Goal: Transaction & Acquisition: Purchase product/service

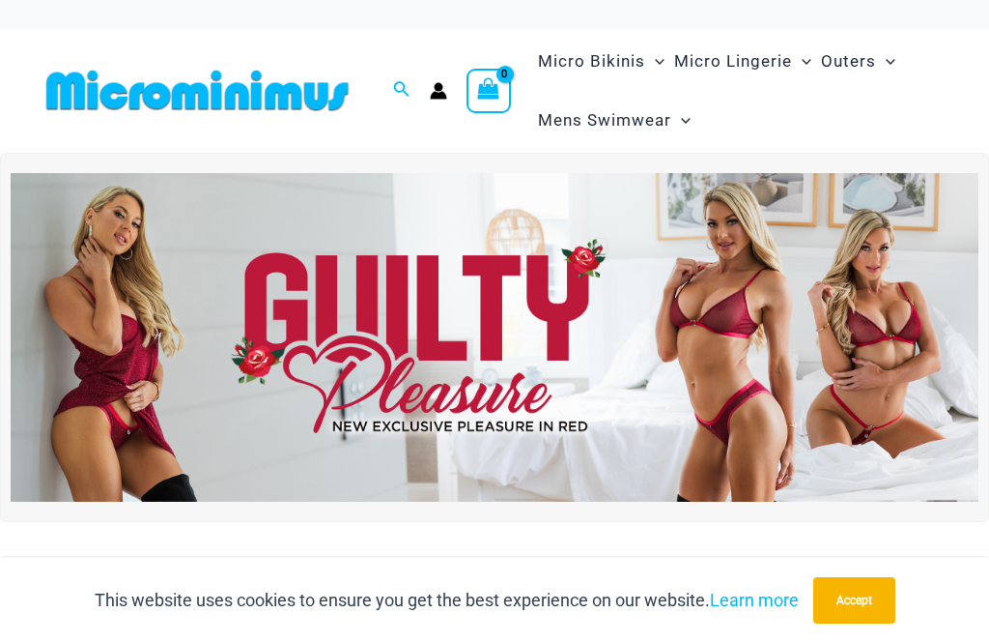
click at [884, 366] on img at bounding box center [495, 337] width 968 height 329
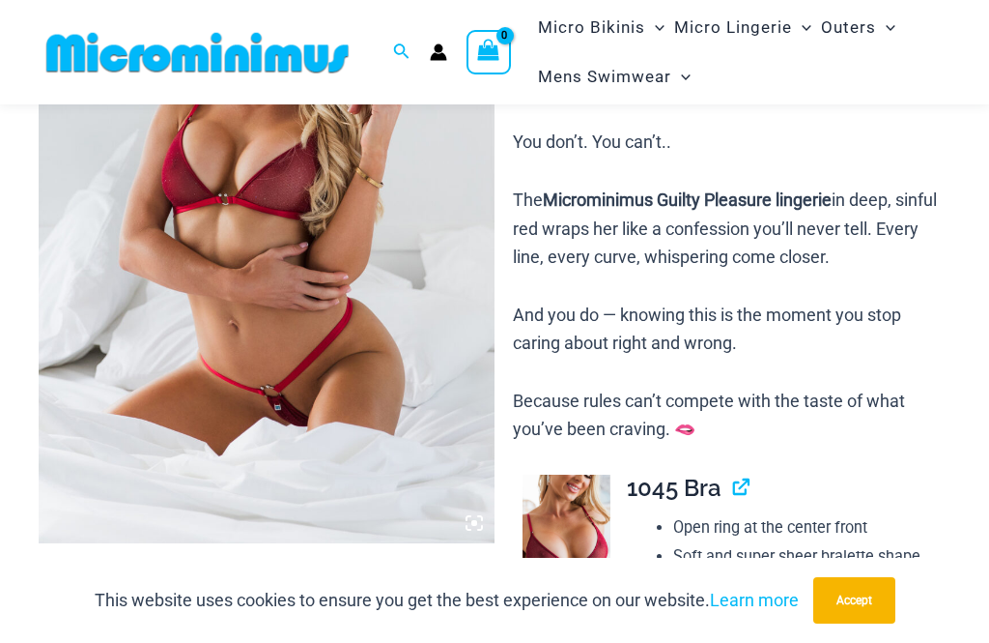
scroll to position [304, 0]
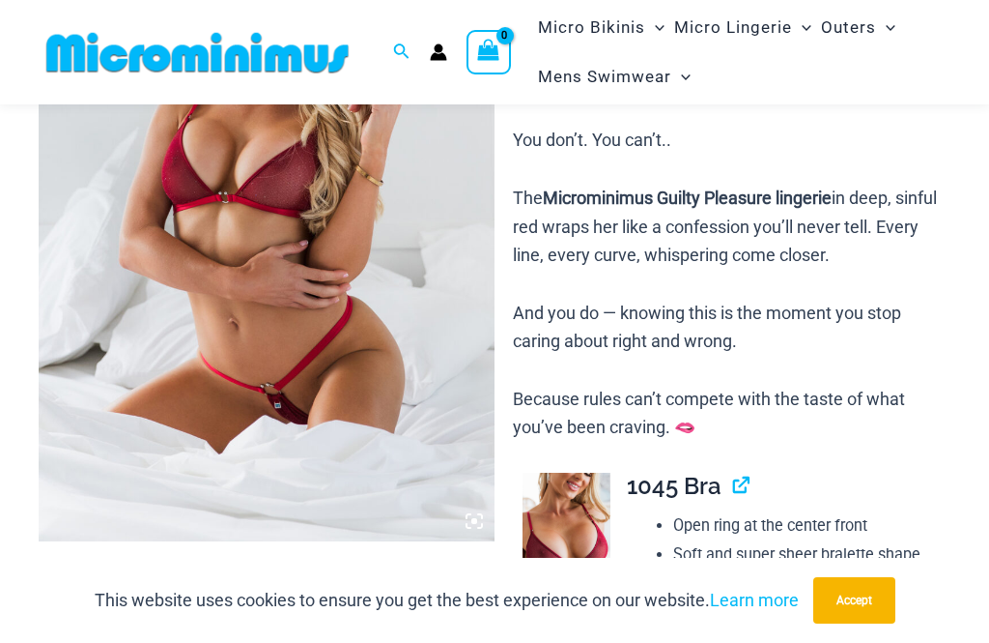
click at [465, 523] on img at bounding box center [267, 199] width 456 height 684
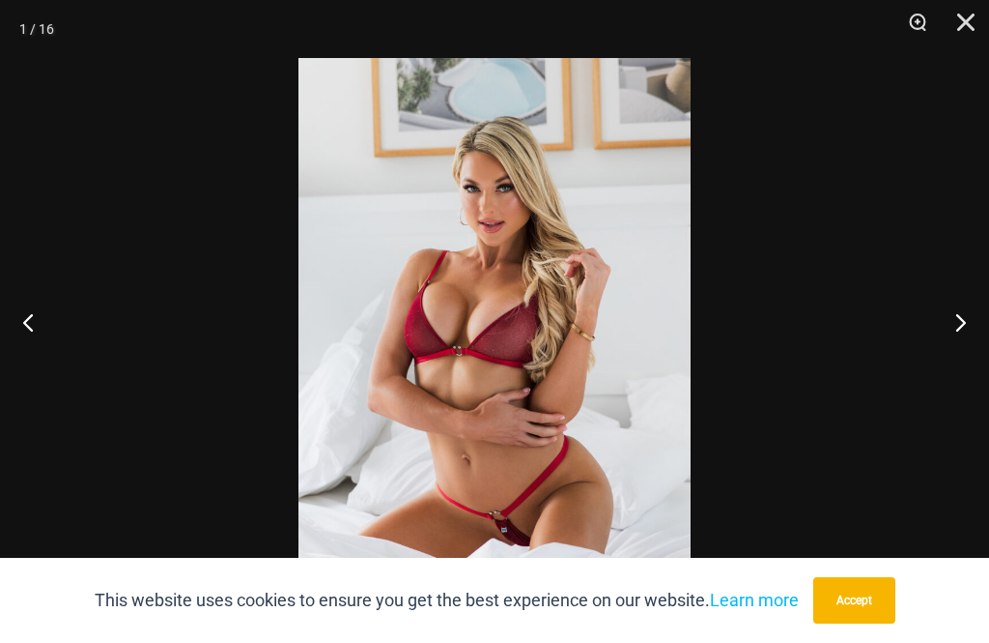
click at [964, 367] on button "Next" at bounding box center [953, 321] width 72 height 97
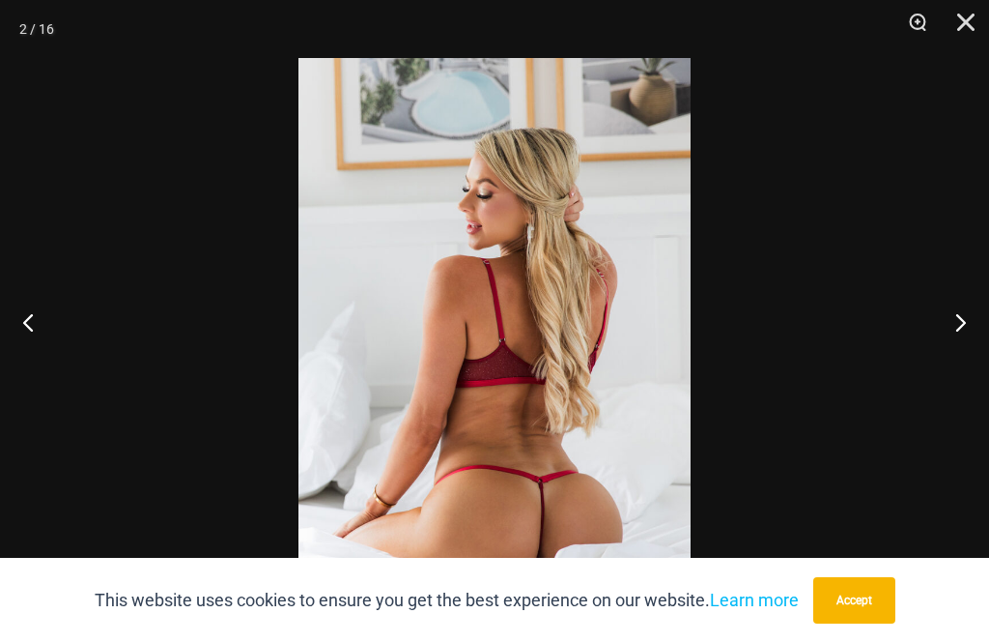
click at [978, 368] on button "Next" at bounding box center [953, 321] width 72 height 97
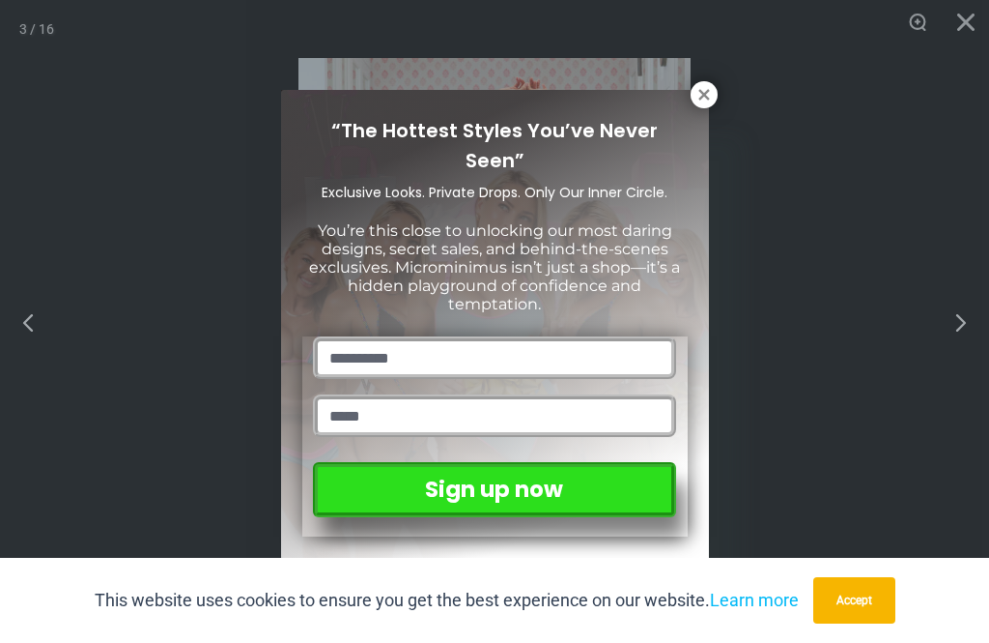
click at [703, 107] on button at bounding box center [704, 94] width 27 height 27
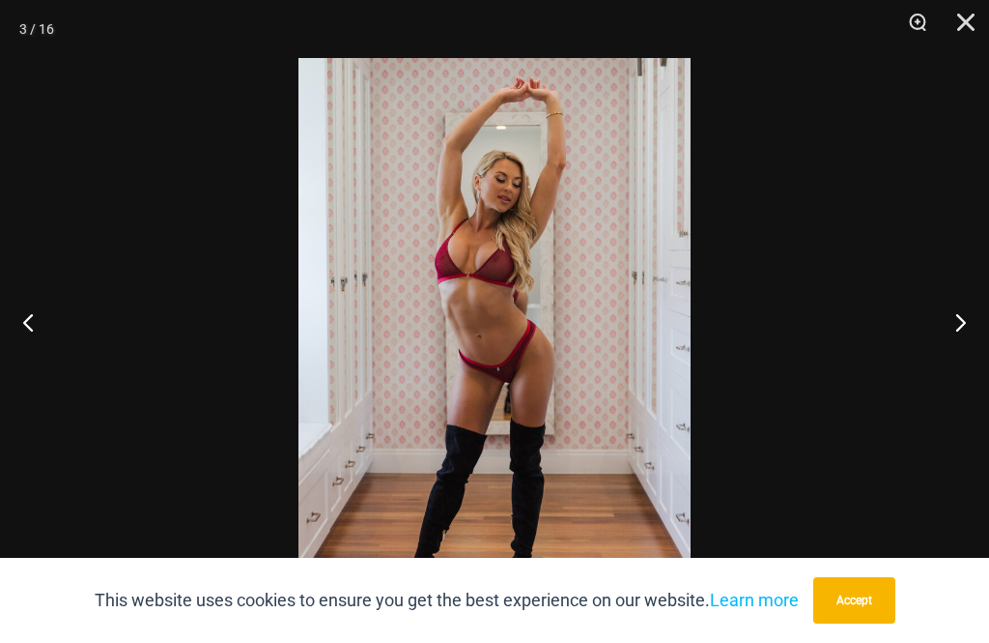
click at [972, 358] on button "Next" at bounding box center [953, 321] width 72 height 97
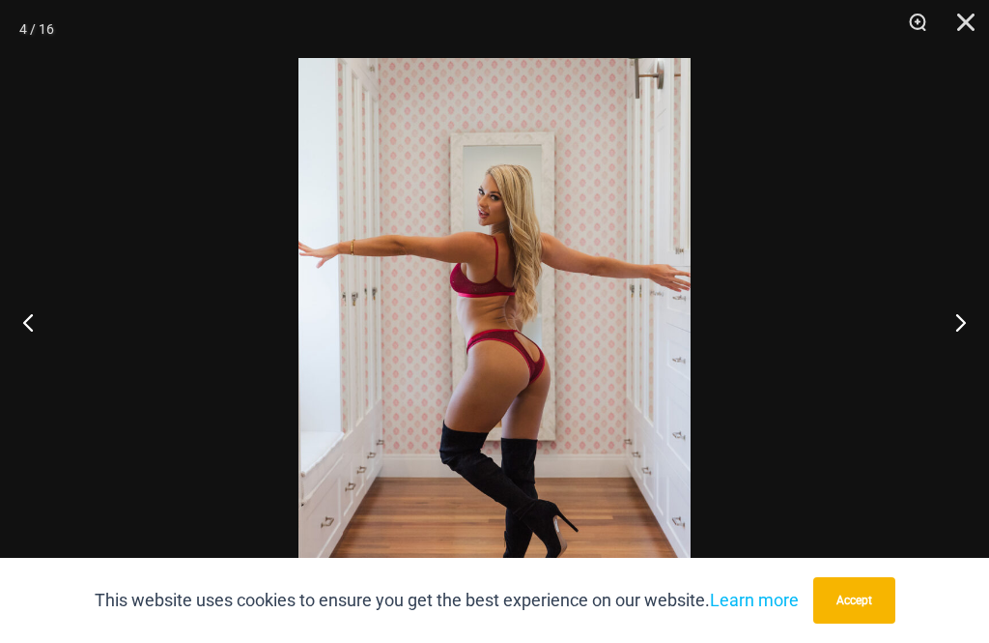
click at [975, 355] on button "Next" at bounding box center [953, 321] width 72 height 97
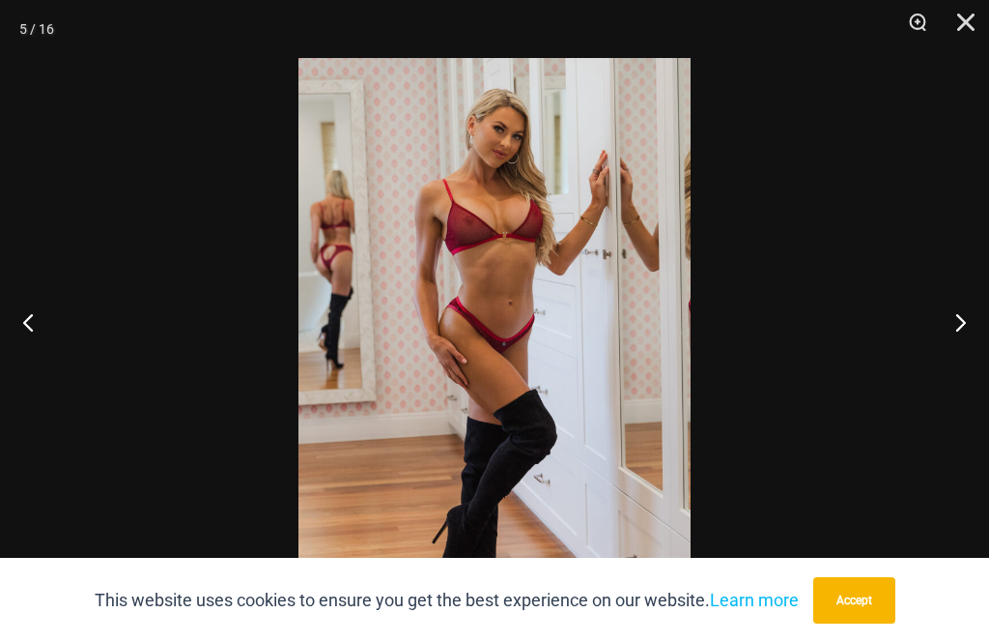
click at [970, 349] on button "Next" at bounding box center [953, 321] width 72 height 97
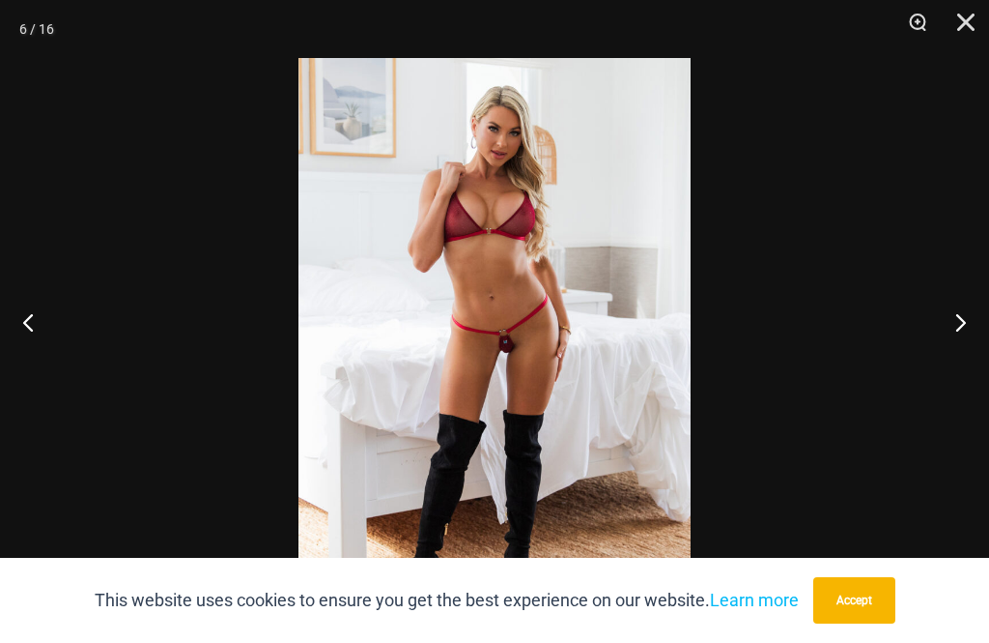
click at [964, 351] on button "Next" at bounding box center [953, 321] width 72 height 97
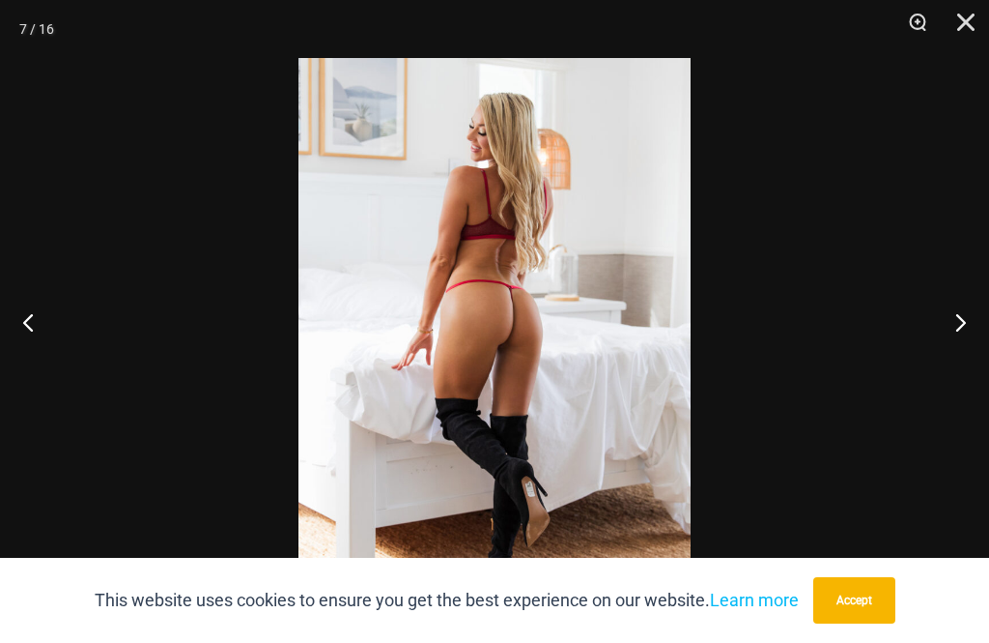
click at [965, 352] on button "Next" at bounding box center [953, 321] width 72 height 97
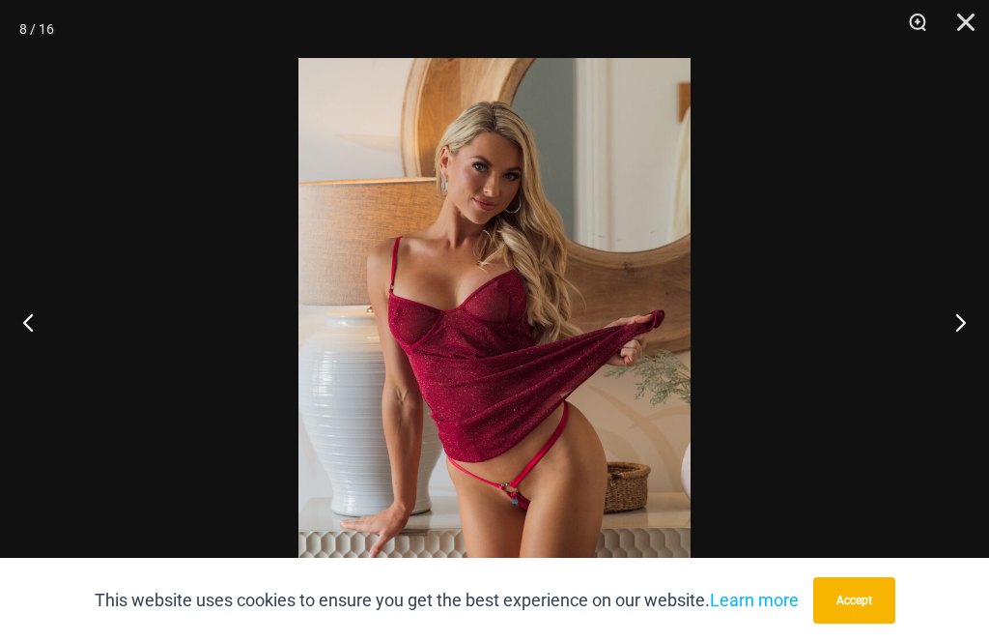
click at [960, 353] on button "Next" at bounding box center [953, 321] width 72 height 97
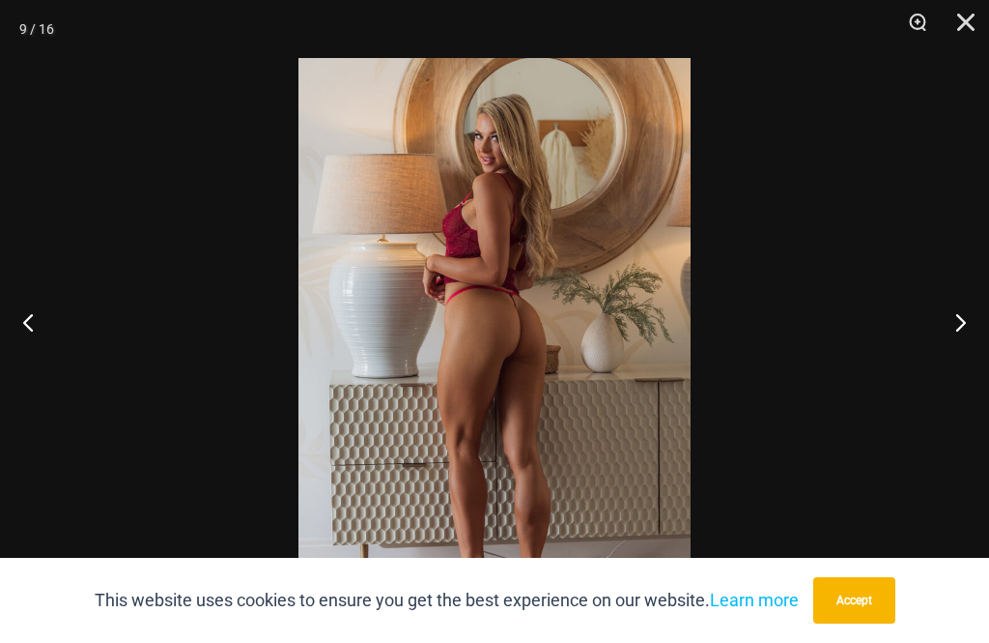
click at [961, 353] on button "Next" at bounding box center [953, 321] width 72 height 97
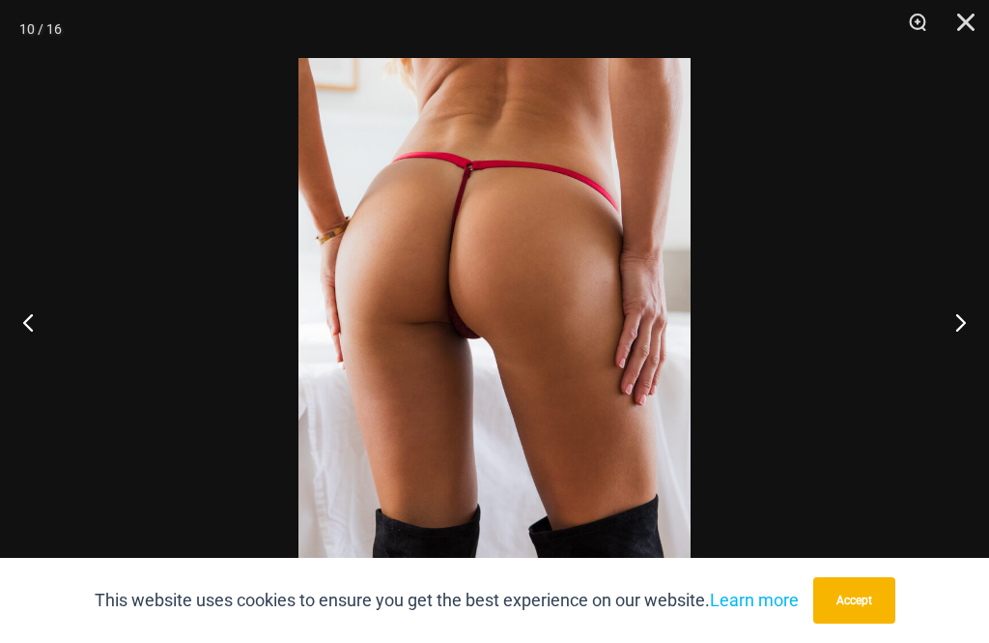
click at [957, 354] on button "Next" at bounding box center [953, 321] width 72 height 97
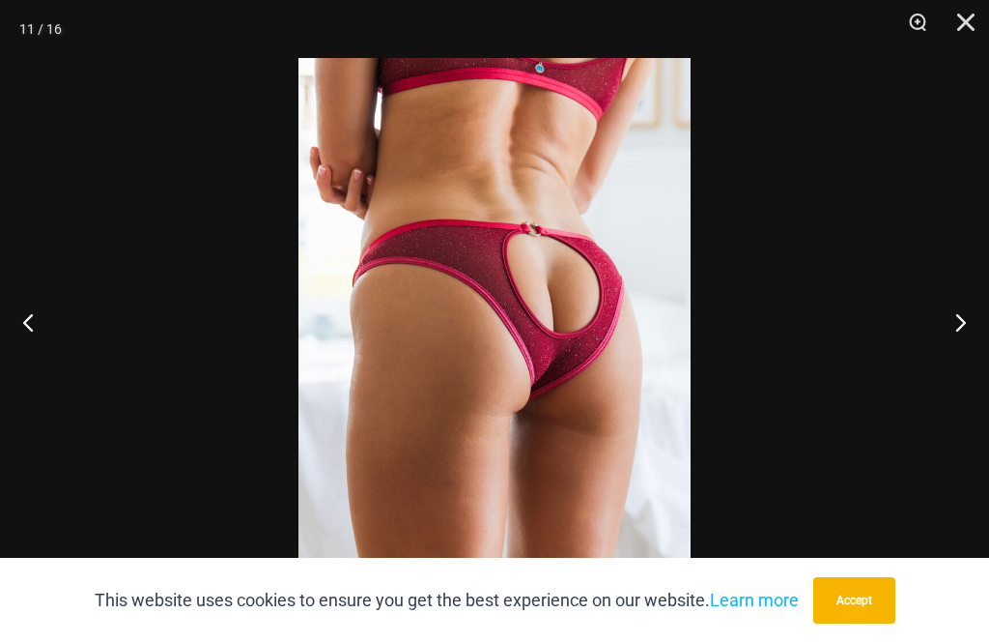
click at [957, 354] on button "Next" at bounding box center [953, 321] width 72 height 97
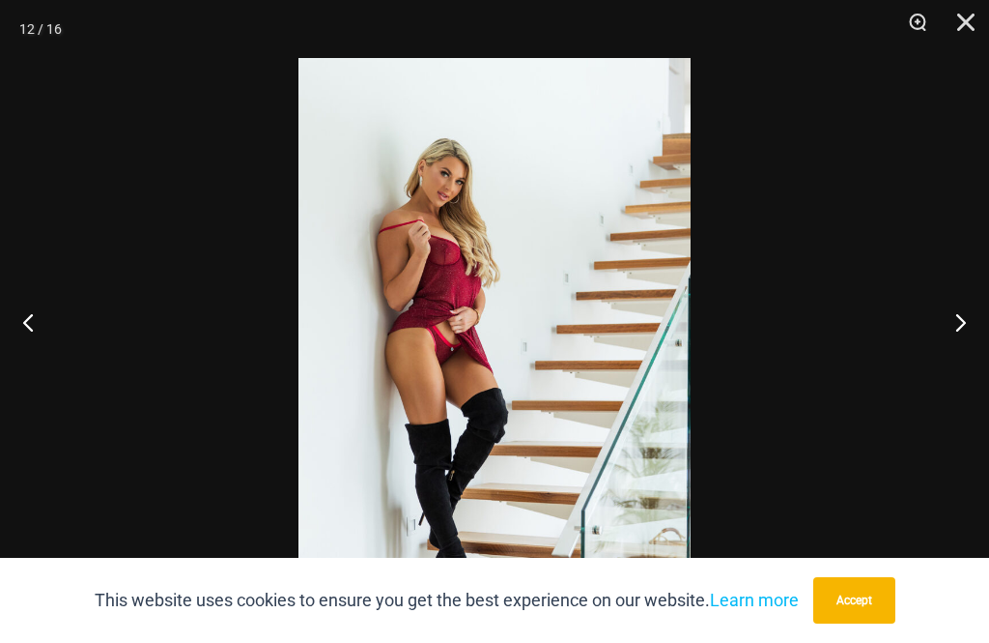
click at [957, 354] on button "Next" at bounding box center [953, 321] width 72 height 97
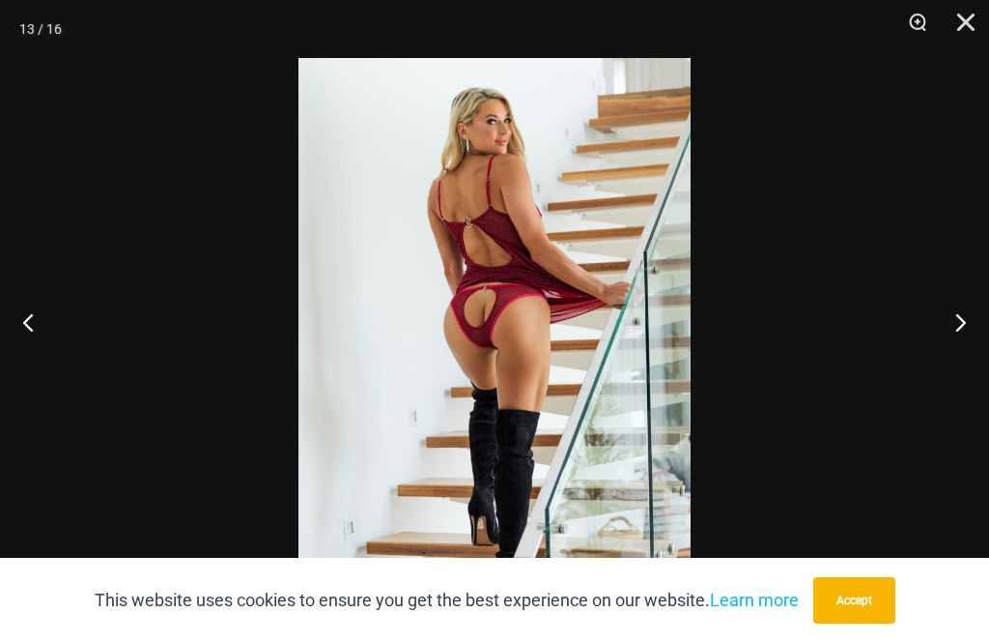
click at [958, 352] on button "Next" at bounding box center [953, 321] width 72 height 97
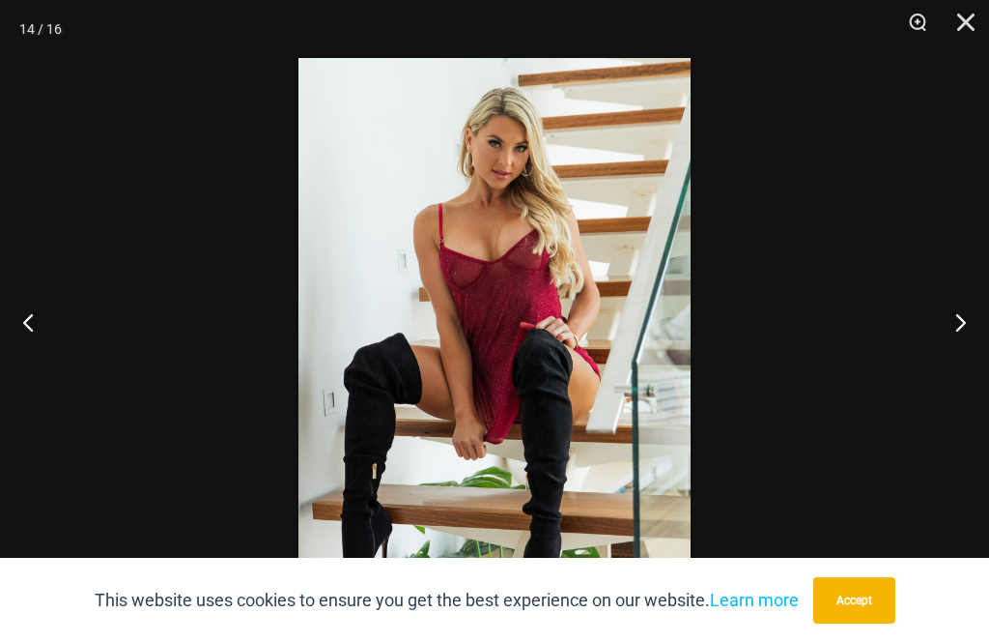
click at [957, 353] on button "Next" at bounding box center [953, 321] width 72 height 97
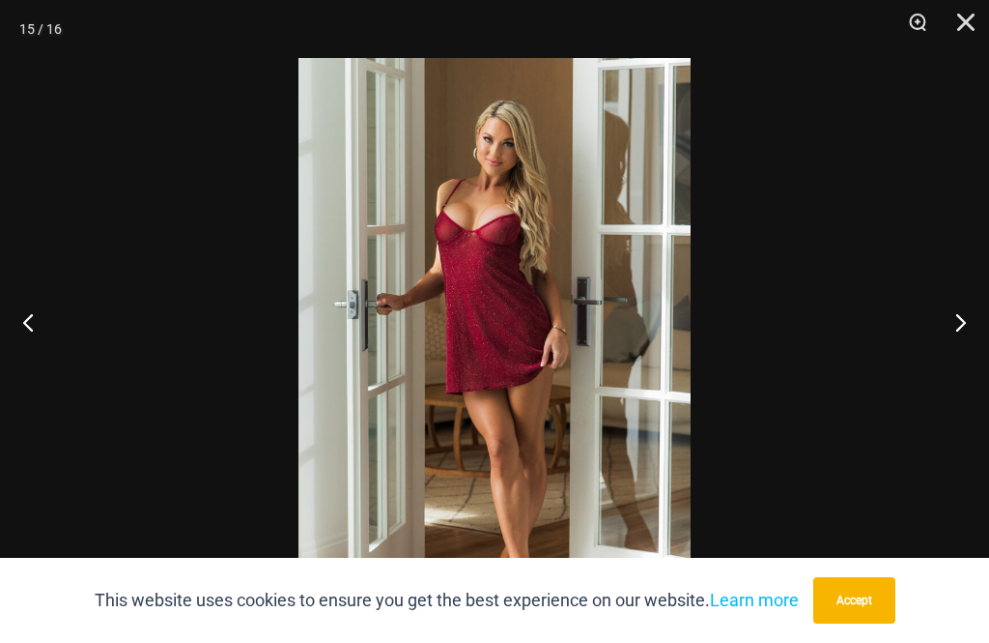
click at [956, 354] on button "Next" at bounding box center [953, 321] width 72 height 97
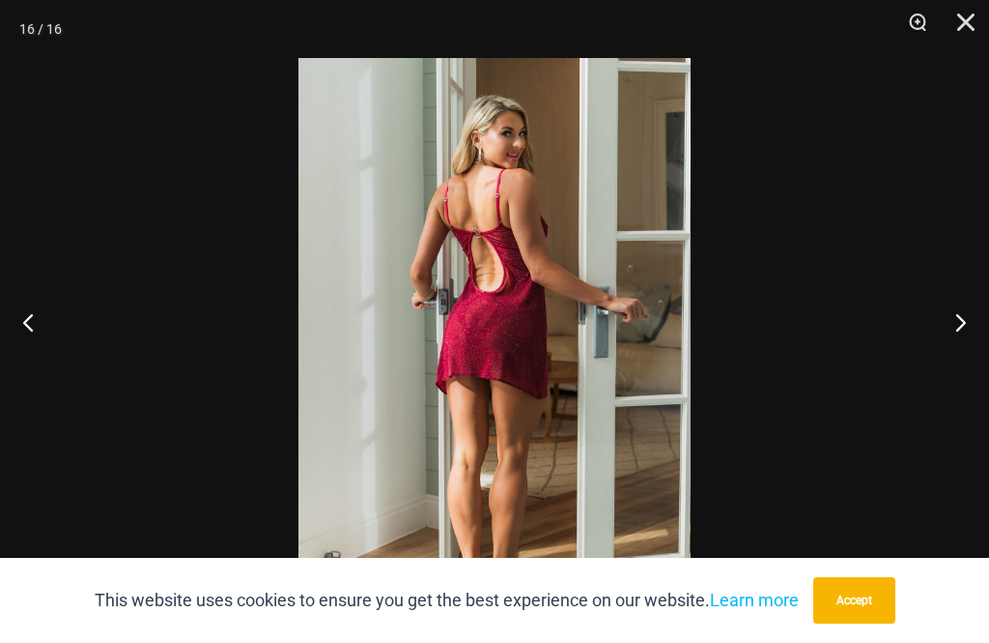
click at [958, 351] on button "Next" at bounding box center [953, 321] width 72 height 97
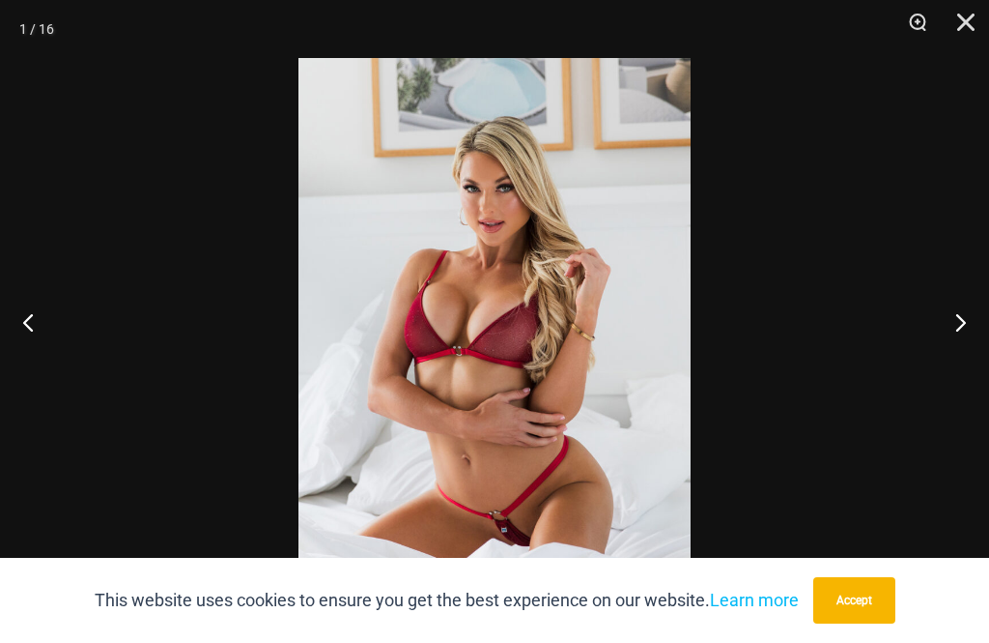
click at [956, 356] on button "Next" at bounding box center [953, 321] width 72 height 97
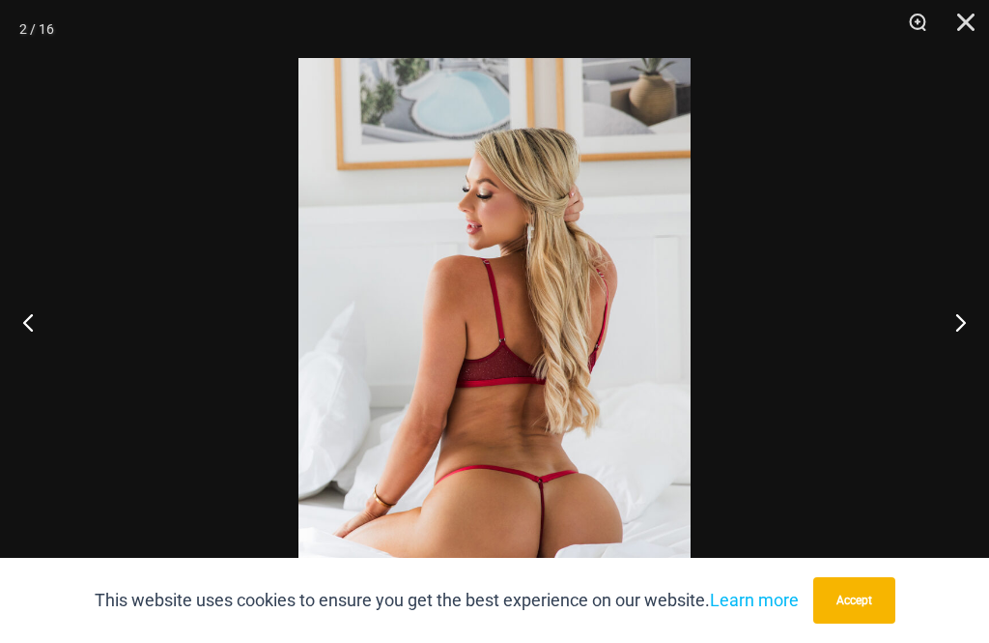
click at [956, 353] on button "Next" at bounding box center [953, 321] width 72 height 97
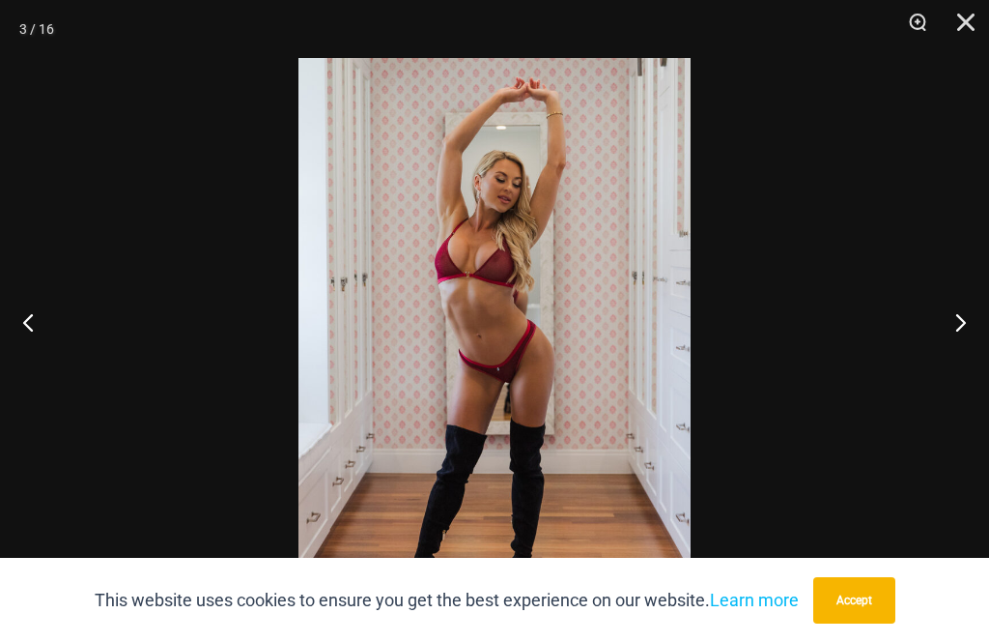
click at [957, 353] on button "Next" at bounding box center [953, 321] width 72 height 97
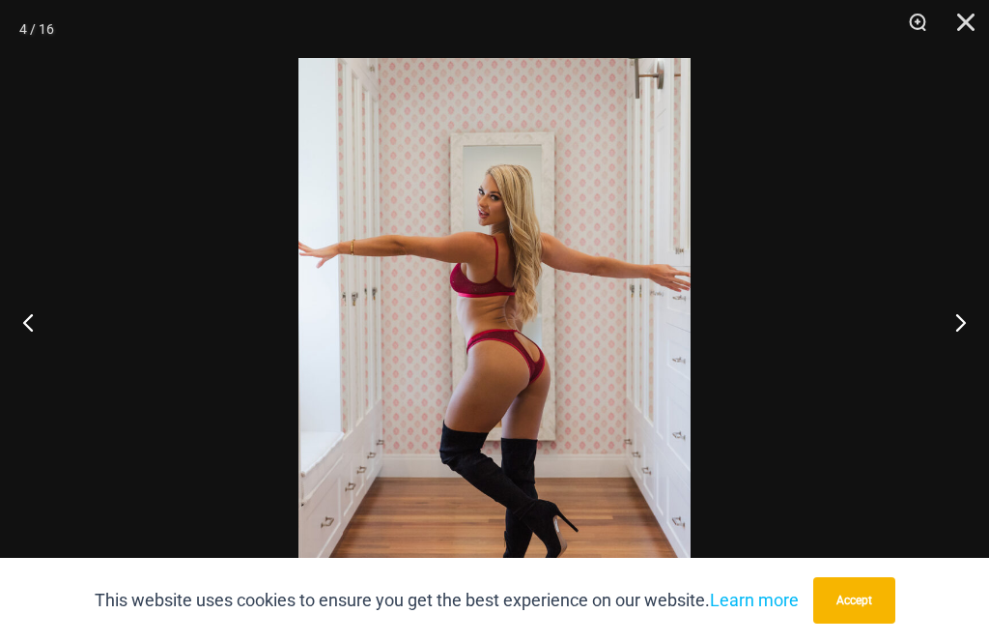
click at [957, 350] on button "Next" at bounding box center [953, 321] width 72 height 97
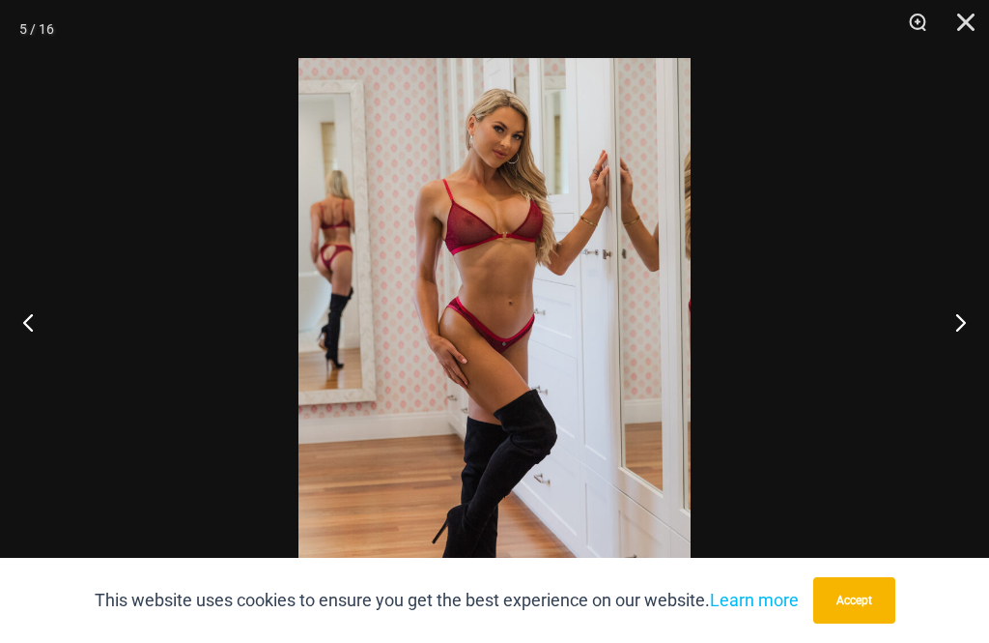
click at [957, 351] on button "Next" at bounding box center [953, 321] width 72 height 97
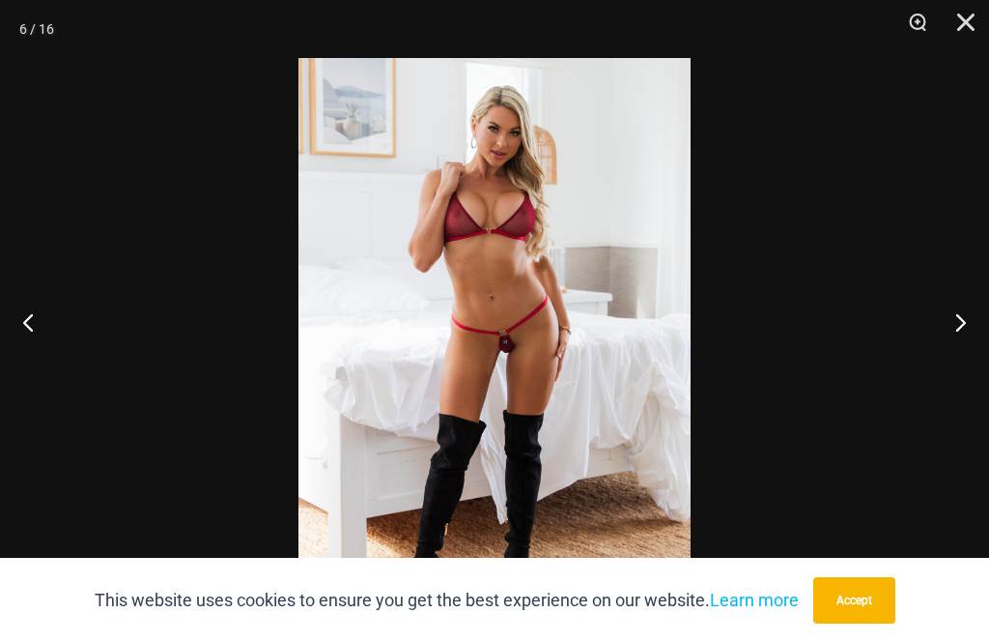
click at [957, 351] on button "Next" at bounding box center [953, 321] width 72 height 97
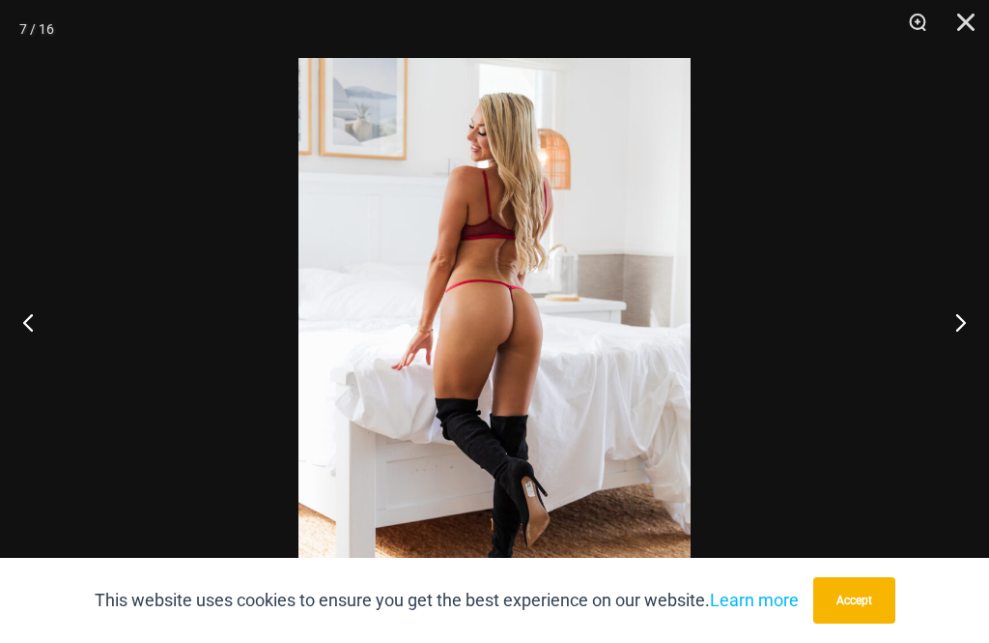
click at [959, 349] on button "Next" at bounding box center [953, 321] width 72 height 97
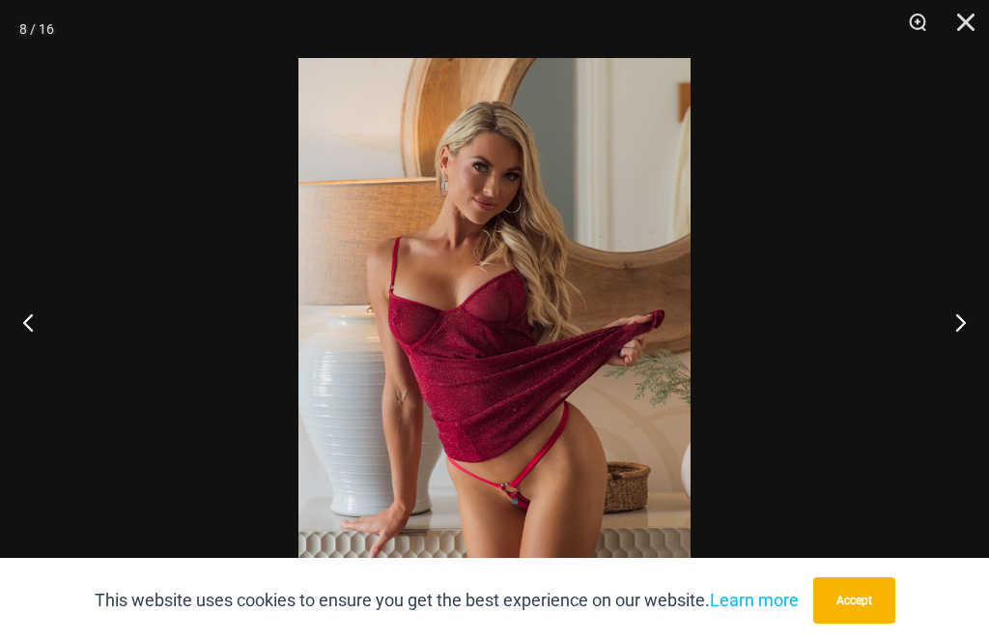
click at [954, 350] on button "Next" at bounding box center [953, 321] width 72 height 97
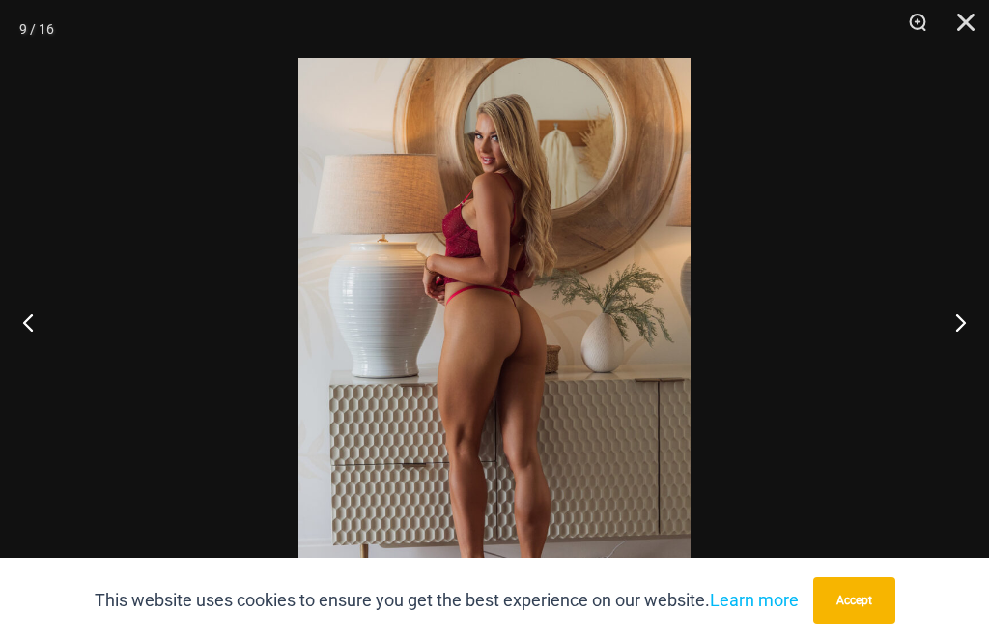
click at [954, 350] on button "Next" at bounding box center [953, 321] width 72 height 97
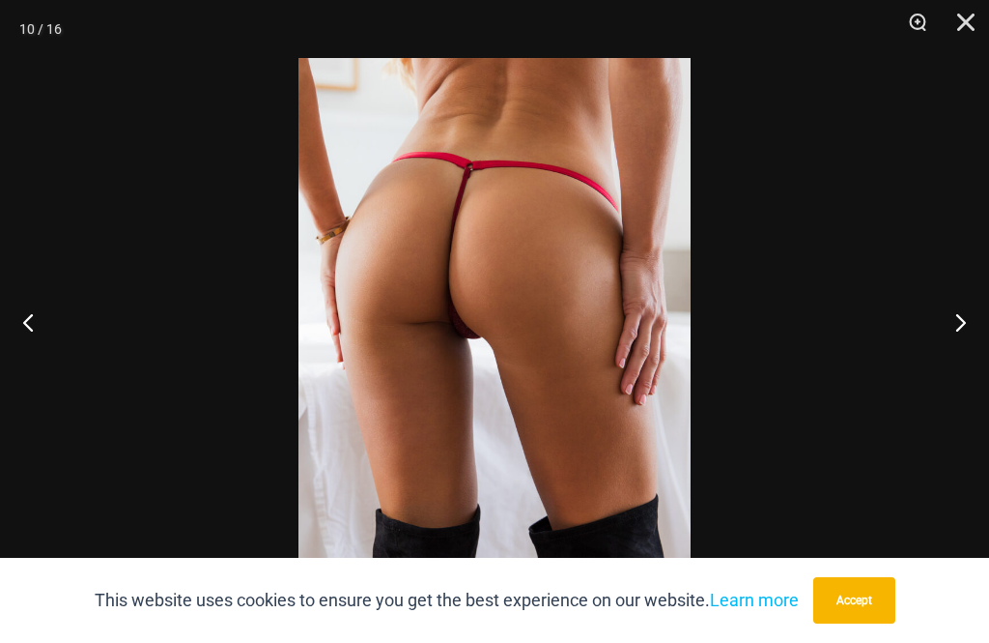
click at [973, 20] on button "Close" at bounding box center [959, 29] width 48 height 58
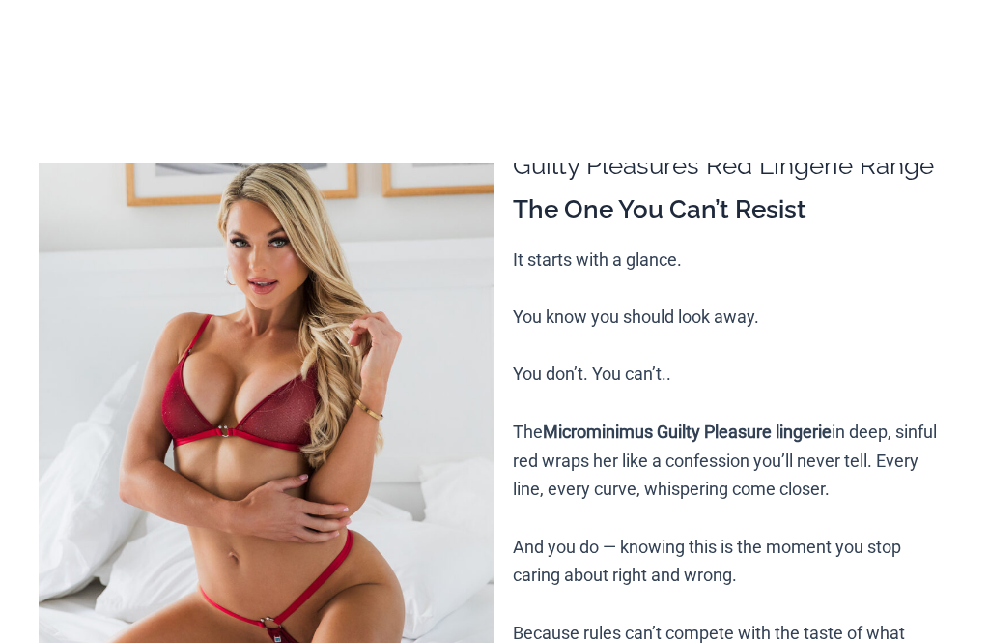
scroll to position [0, 0]
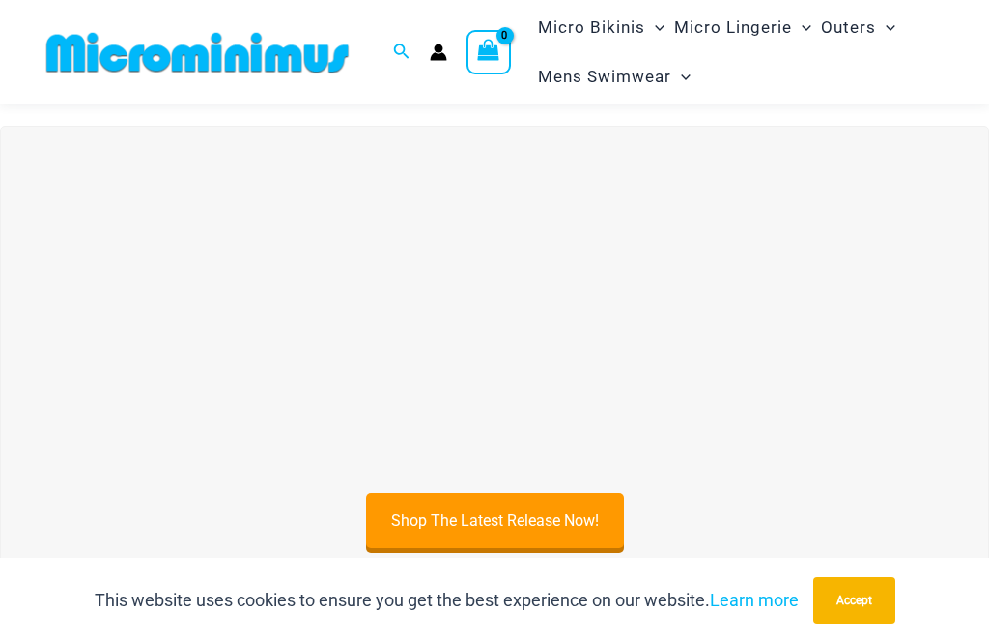
scroll to position [412, 0]
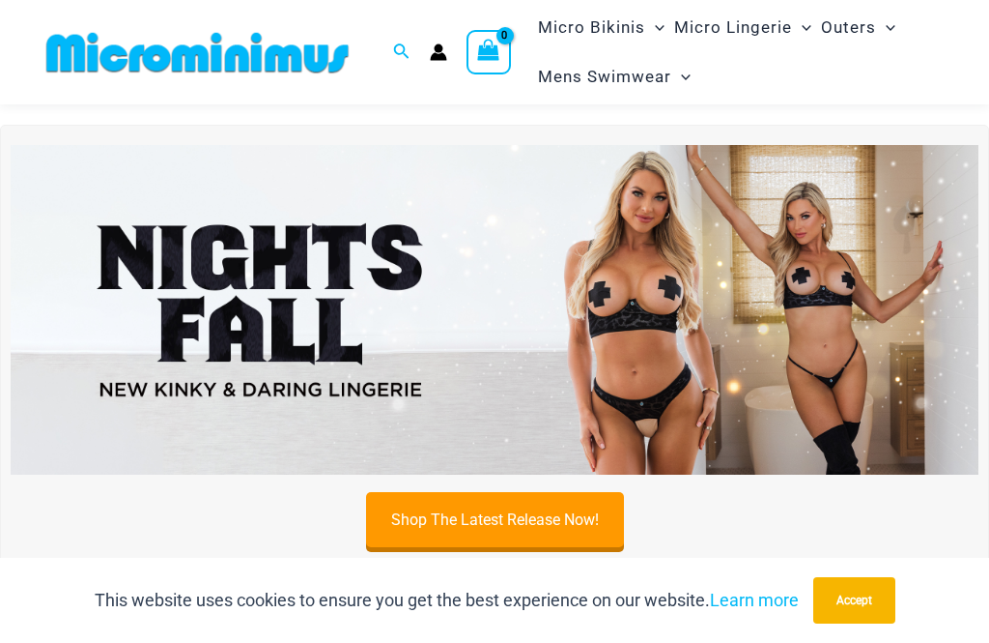
click at [876, 303] on img at bounding box center [495, 309] width 968 height 329
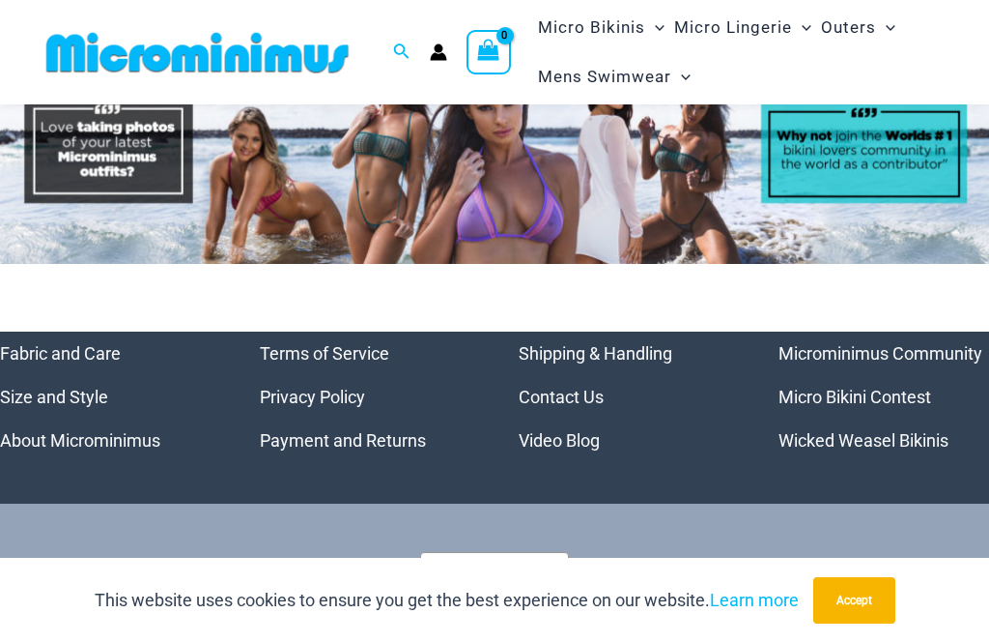
scroll to position [7082, 0]
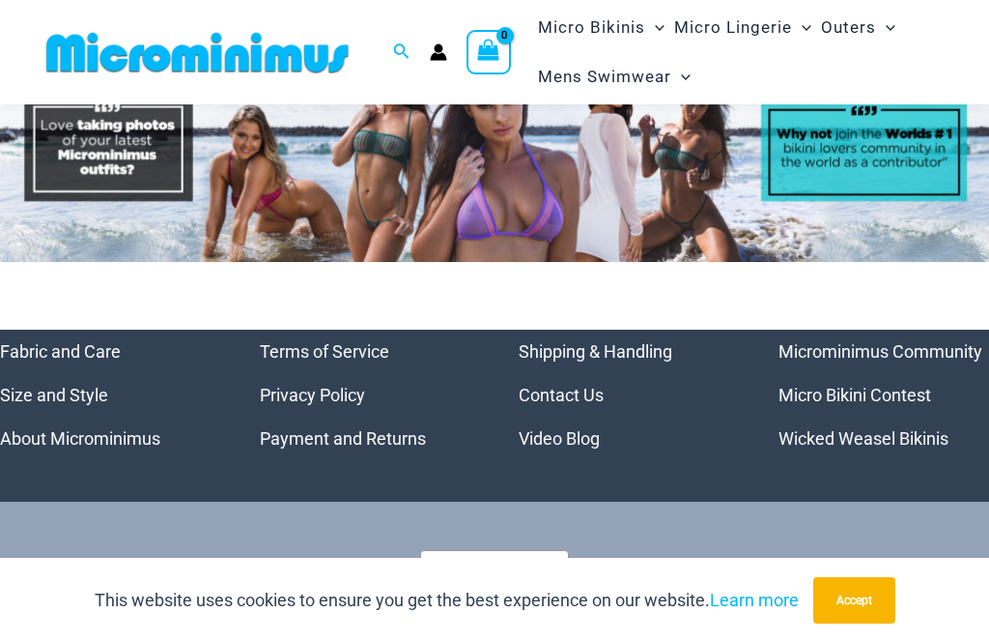
click at [567, 428] on link "Video Blog" at bounding box center [559, 438] width 81 height 20
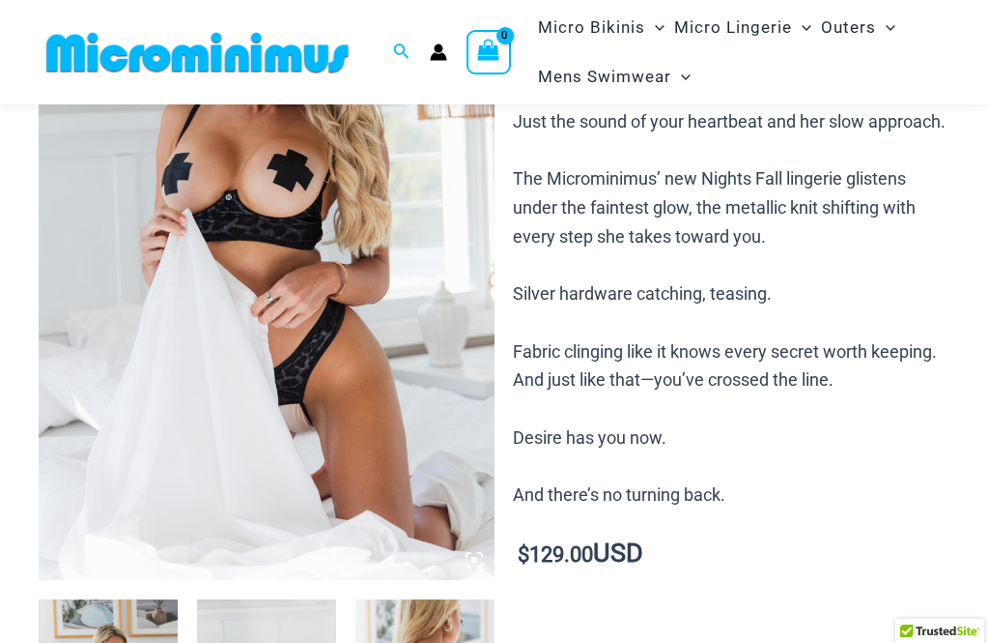
scroll to position [266, 0]
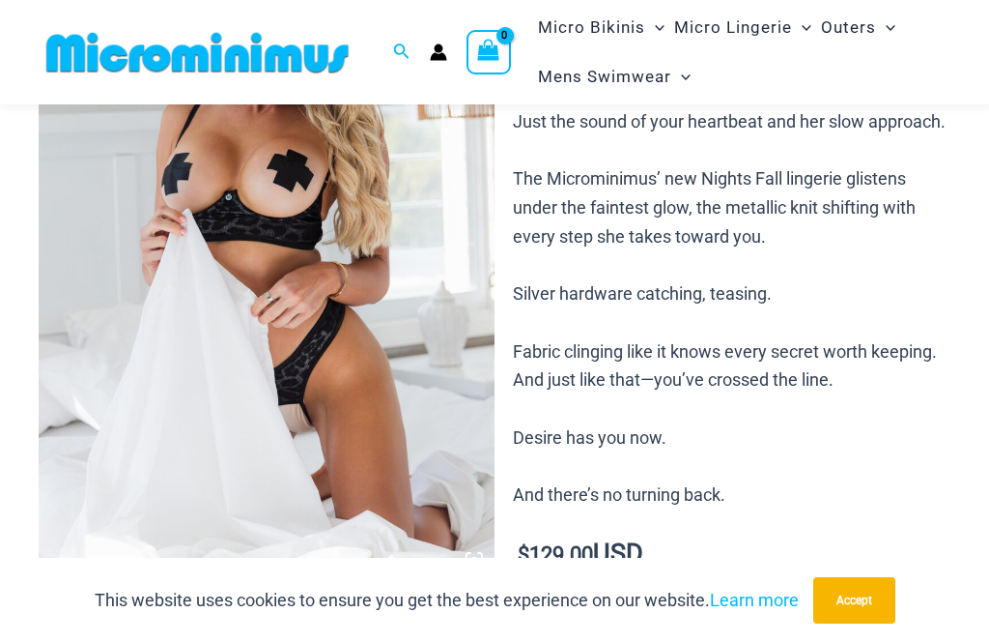
click at [473, 566] on icon at bounding box center [474, 559] width 17 height 17
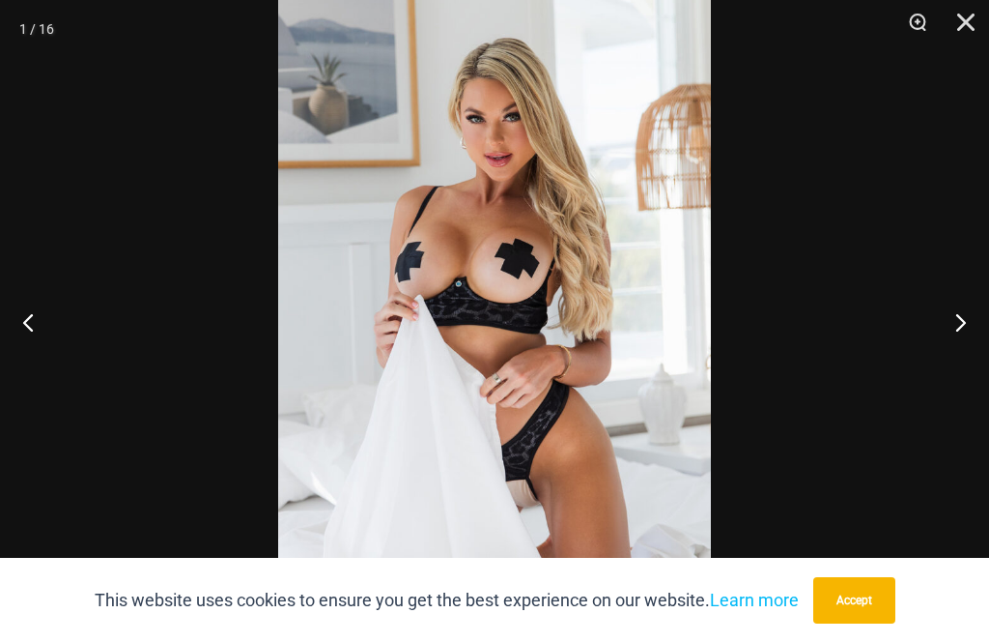
click at [971, 361] on button "Next" at bounding box center [953, 321] width 72 height 97
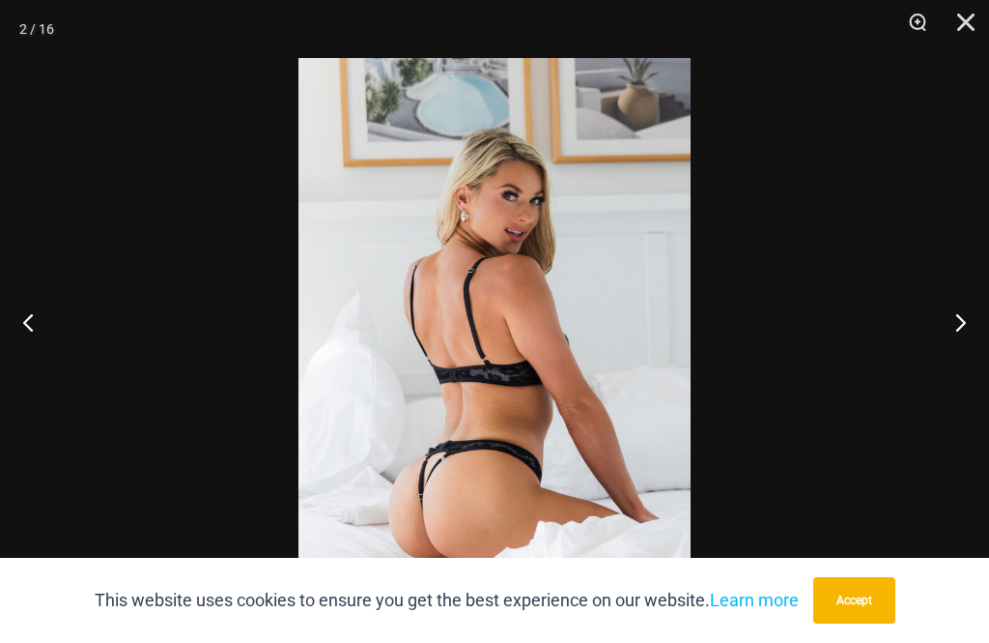
click at [983, 361] on button "Next" at bounding box center [953, 321] width 72 height 97
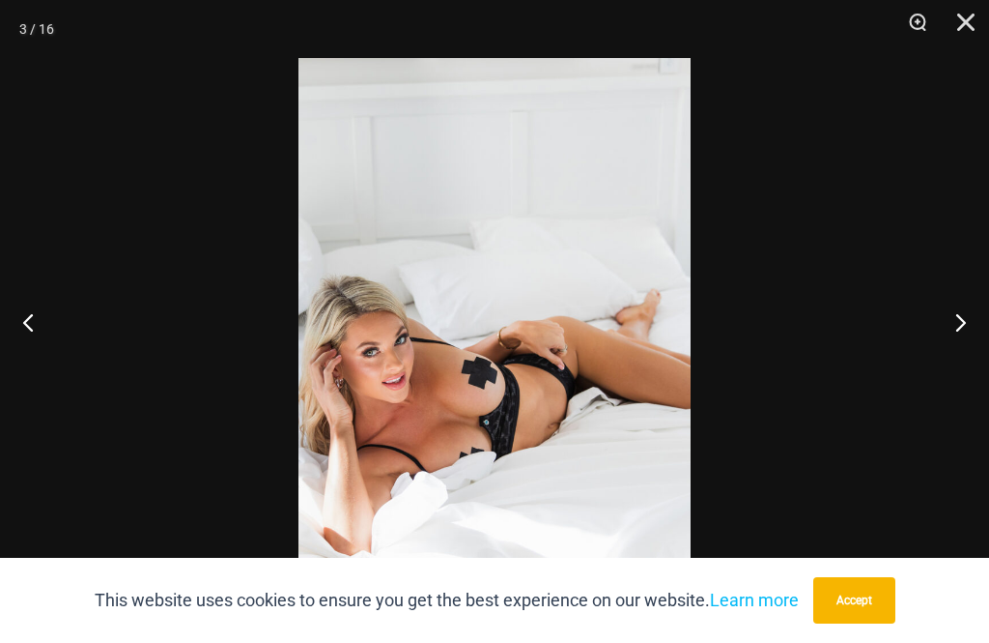
click at [980, 353] on button "Next" at bounding box center [953, 321] width 72 height 97
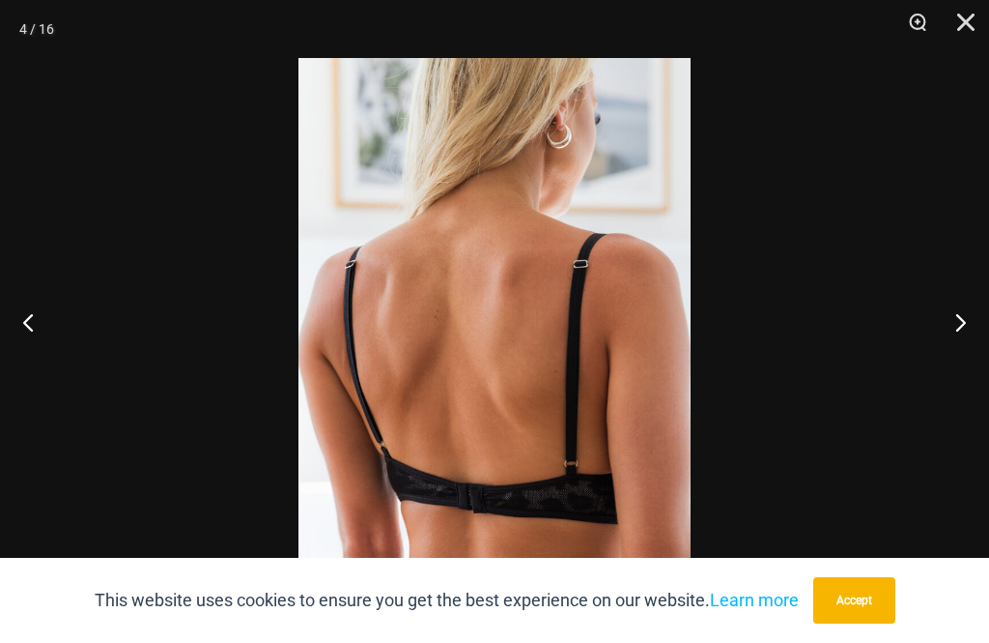
click at [980, 353] on button "Next" at bounding box center [953, 321] width 72 height 97
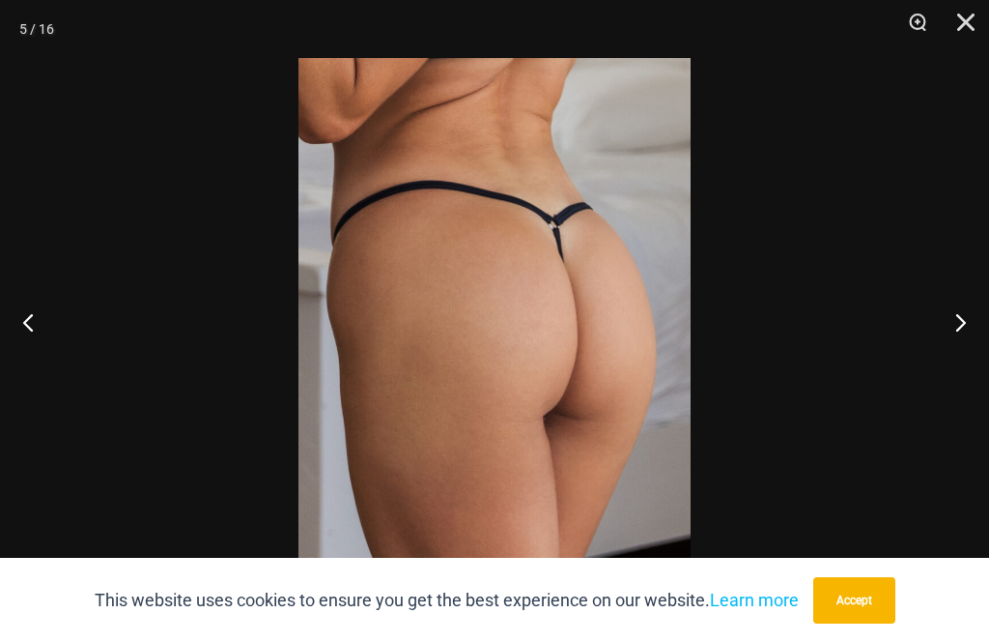
click at [980, 350] on button "Next" at bounding box center [953, 321] width 72 height 97
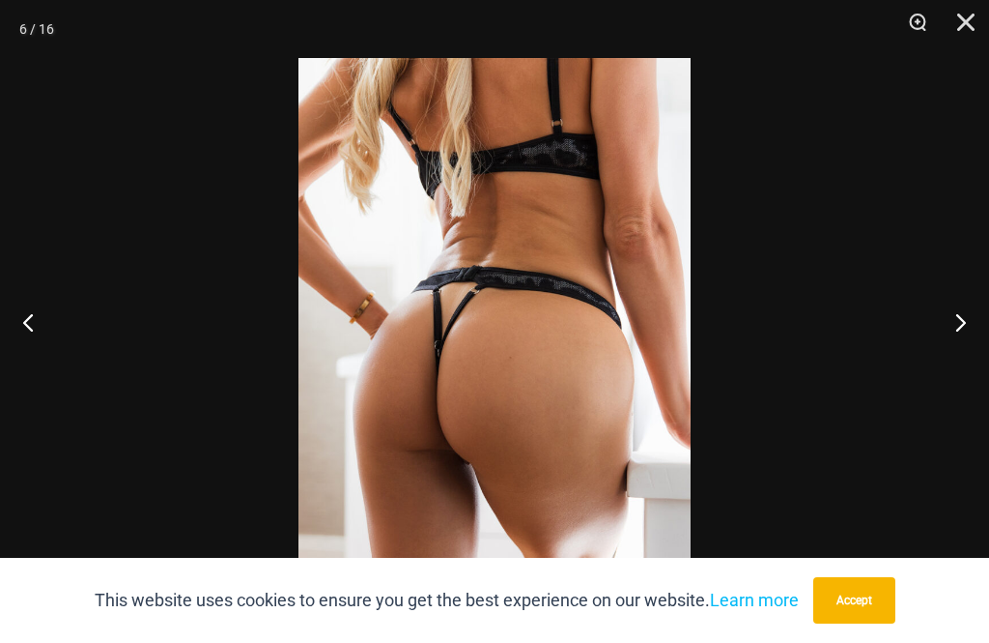
click at [978, 352] on button "Next" at bounding box center [953, 321] width 72 height 97
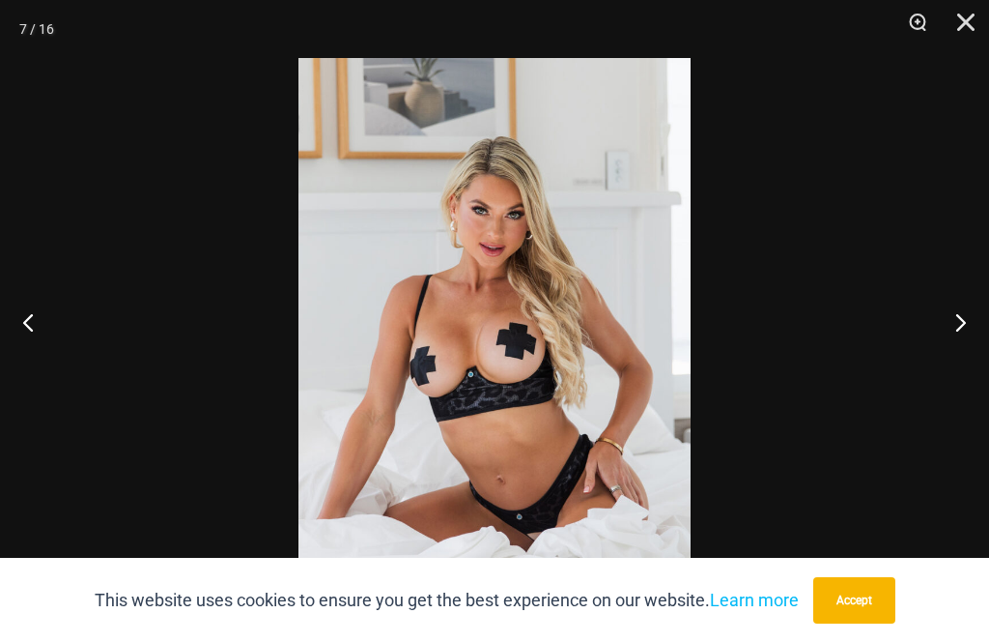
click at [980, 351] on button "Next" at bounding box center [953, 321] width 72 height 97
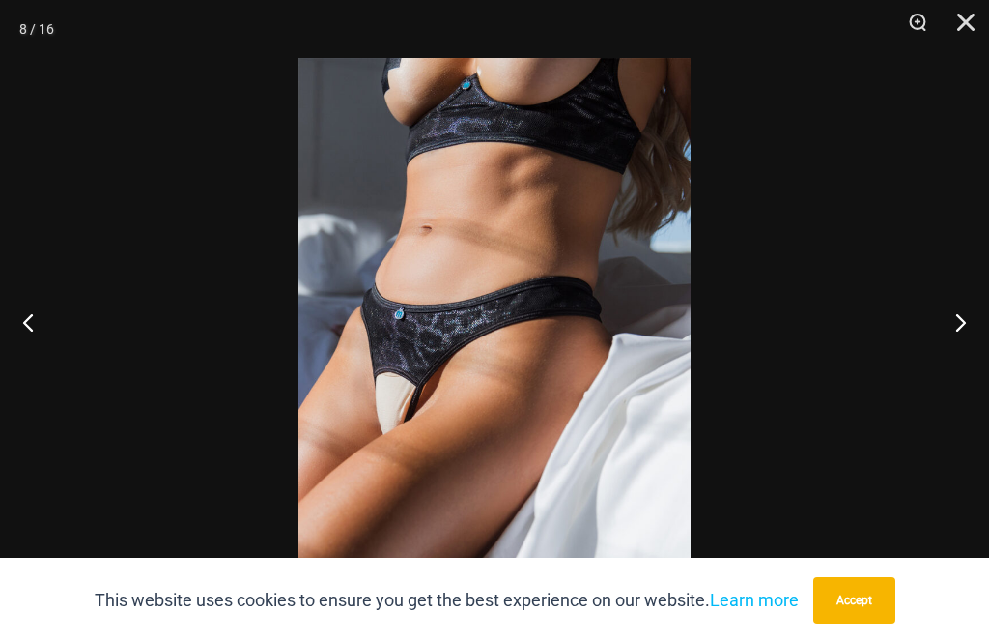
click at [964, 359] on button "Next" at bounding box center [953, 321] width 72 height 97
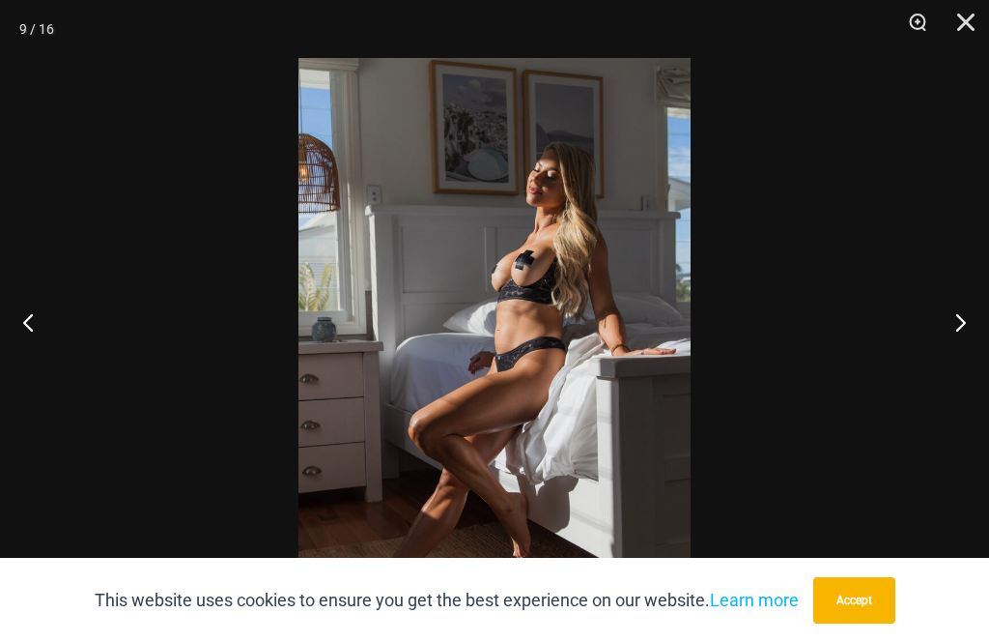
click at [961, 361] on button "Next" at bounding box center [953, 321] width 72 height 97
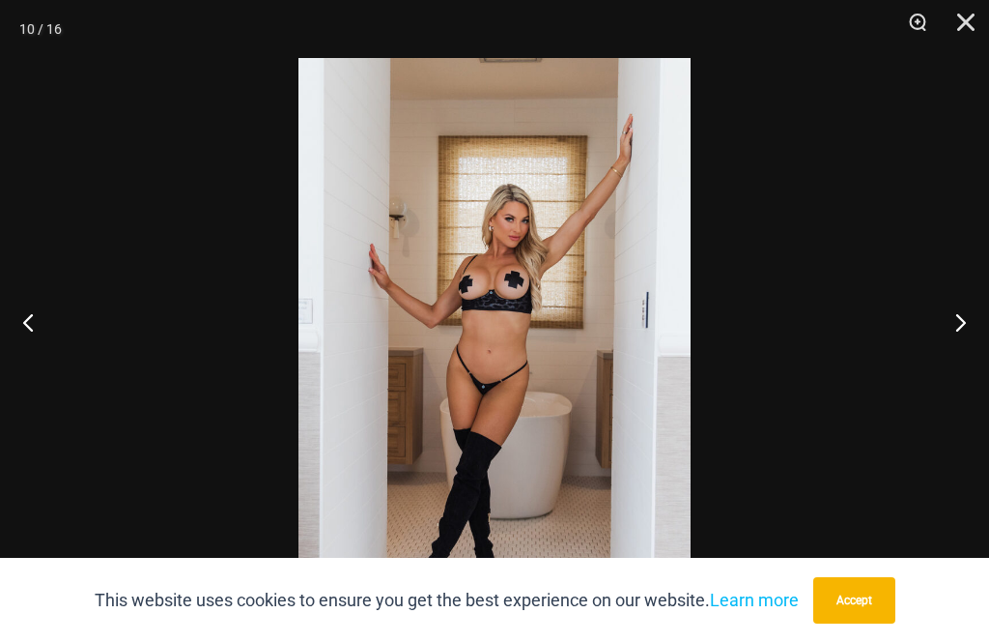
click at [973, 345] on button "Next" at bounding box center [953, 321] width 72 height 97
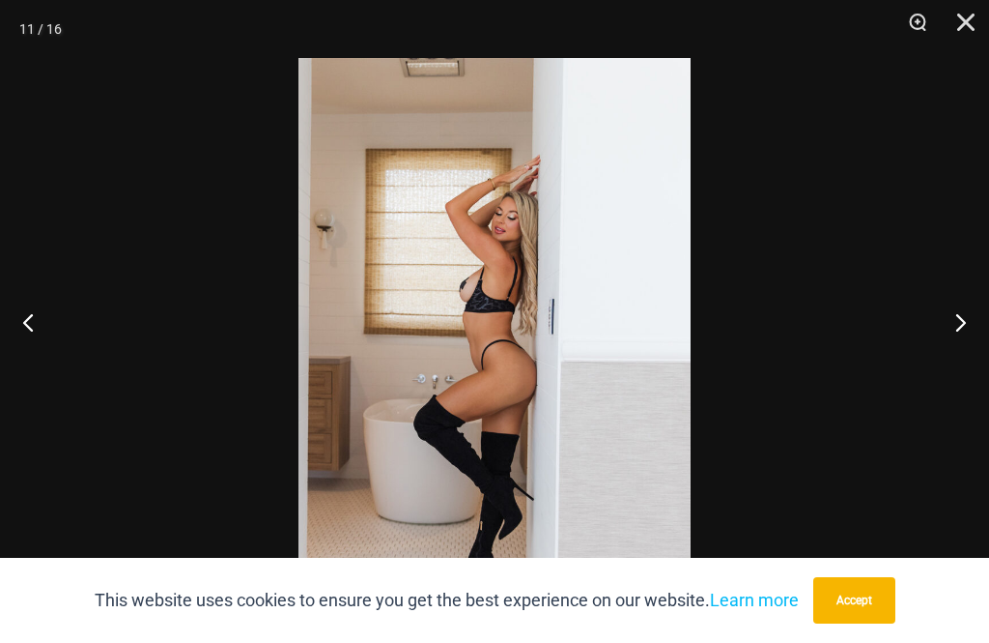
click at [967, 342] on button "Next" at bounding box center [953, 321] width 72 height 97
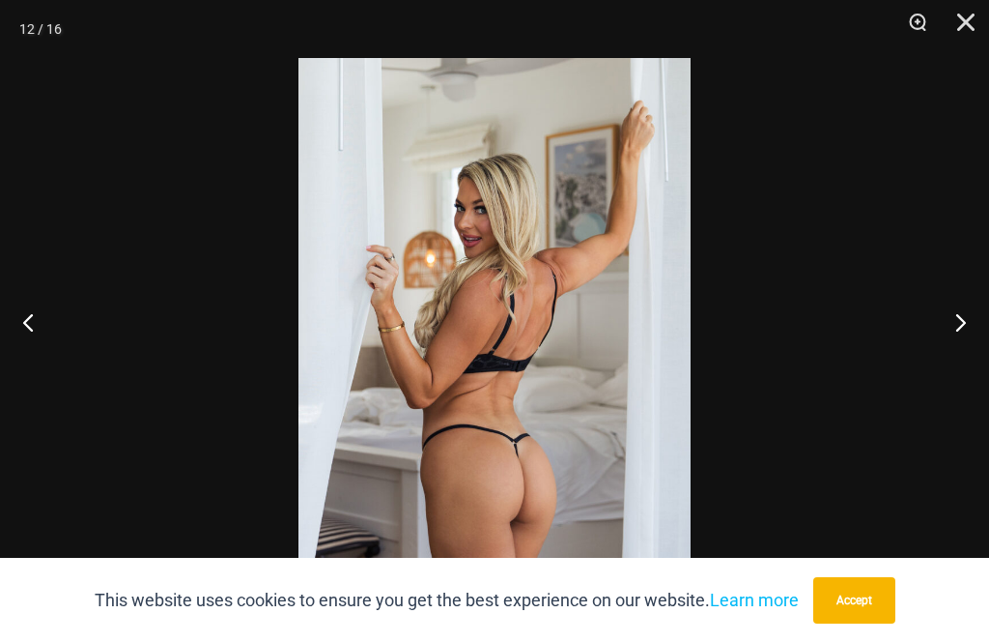
click at [974, 343] on button "Next" at bounding box center [953, 321] width 72 height 97
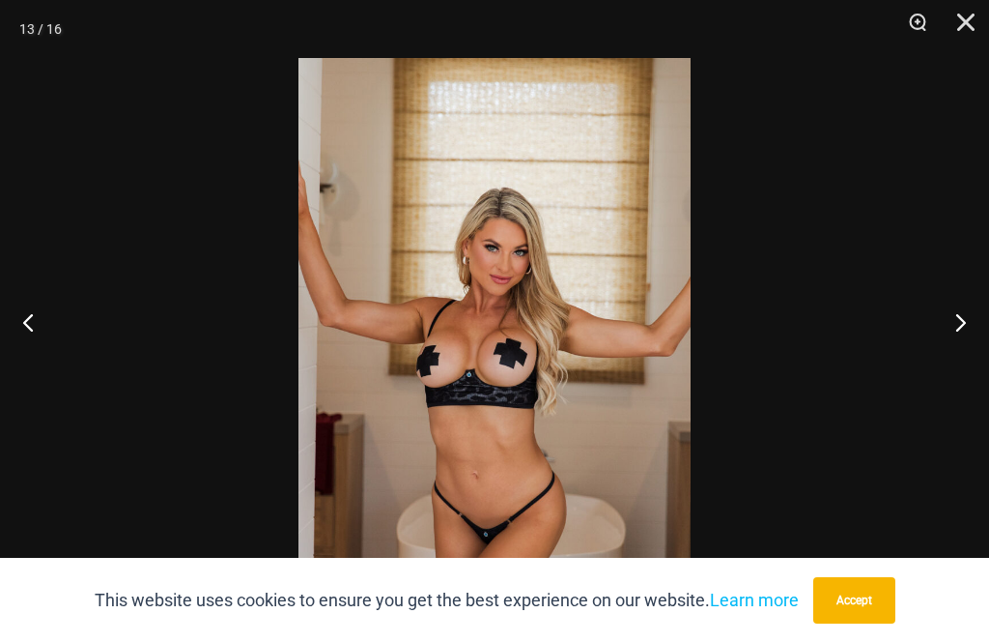
click at [971, 344] on button "Next" at bounding box center [953, 321] width 72 height 97
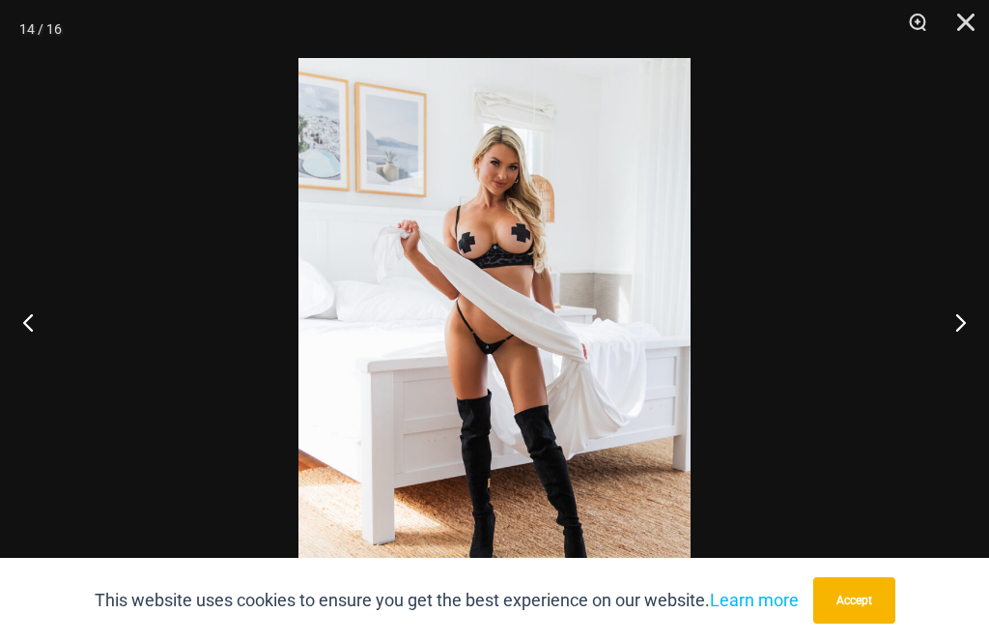
click at [966, 344] on button "Next" at bounding box center [953, 321] width 72 height 97
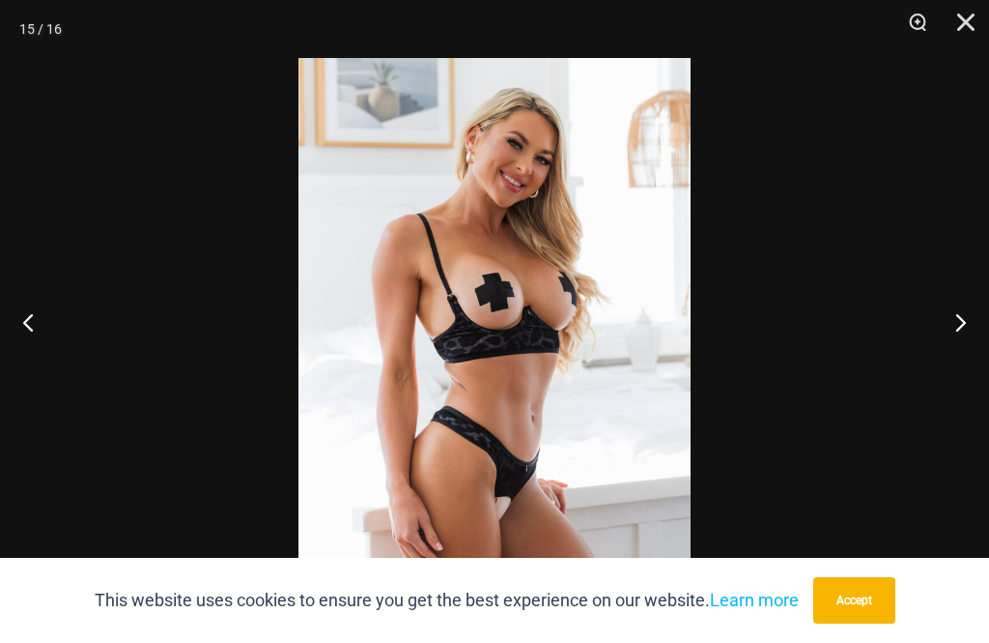
click at [963, 346] on button "Next" at bounding box center [953, 321] width 72 height 97
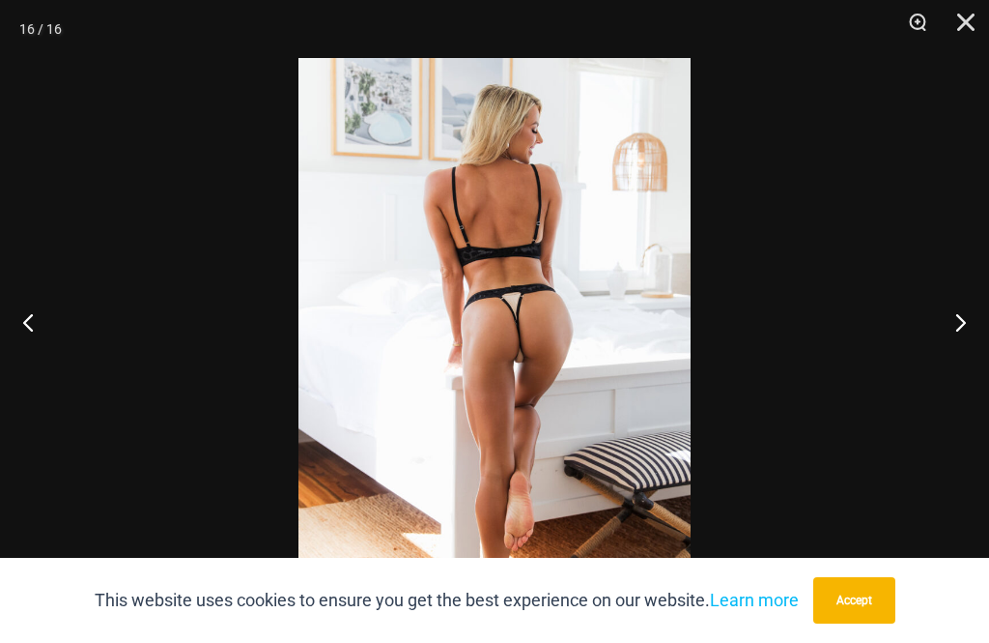
click at [962, 344] on button "Next" at bounding box center [953, 321] width 72 height 97
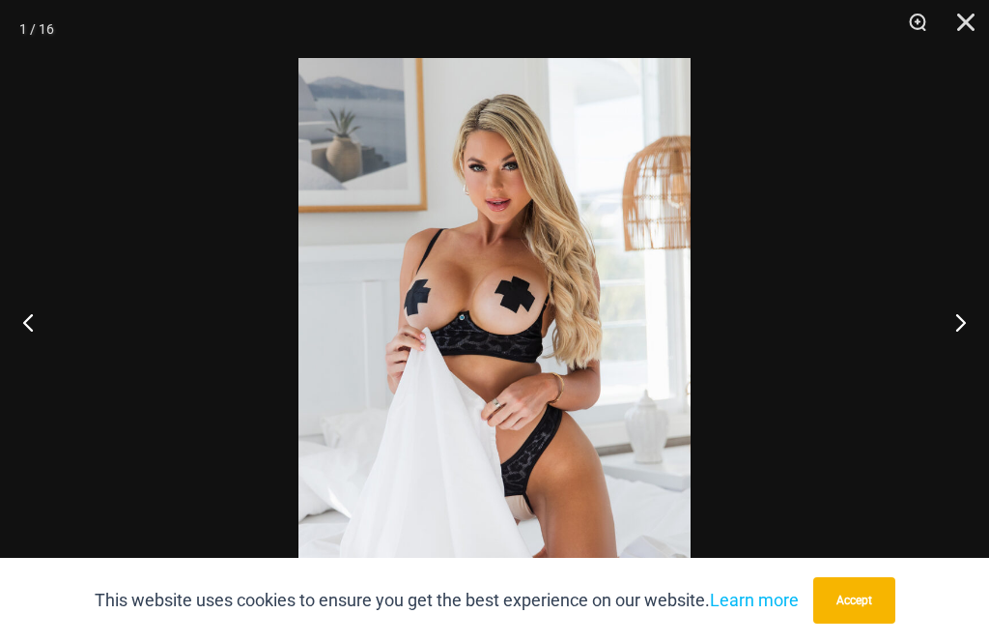
click at [957, 347] on button "Next" at bounding box center [953, 321] width 72 height 97
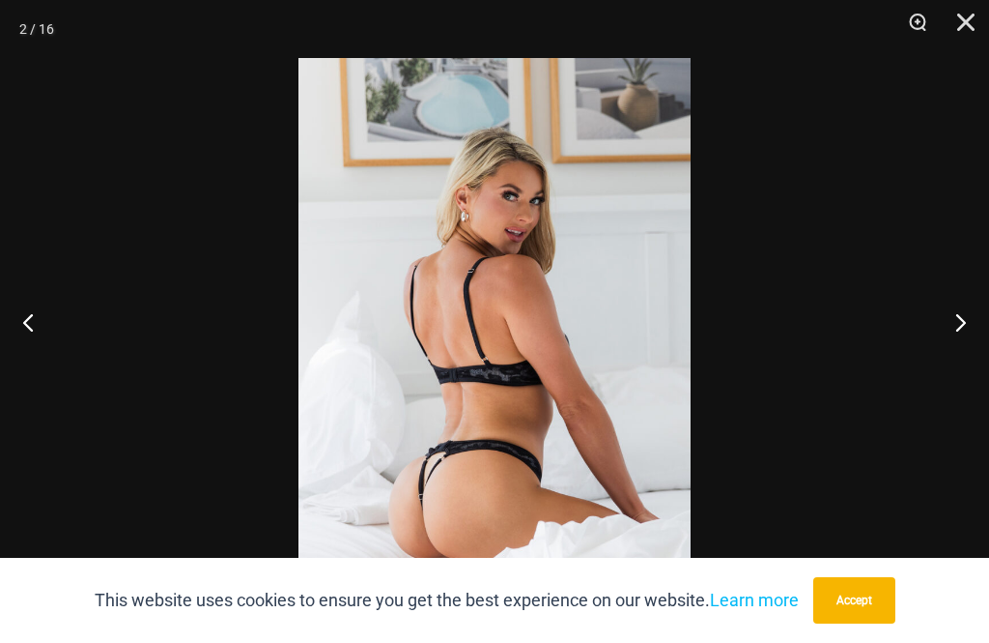
click at [54, 365] on button "Previous" at bounding box center [36, 321] width 72 height 97
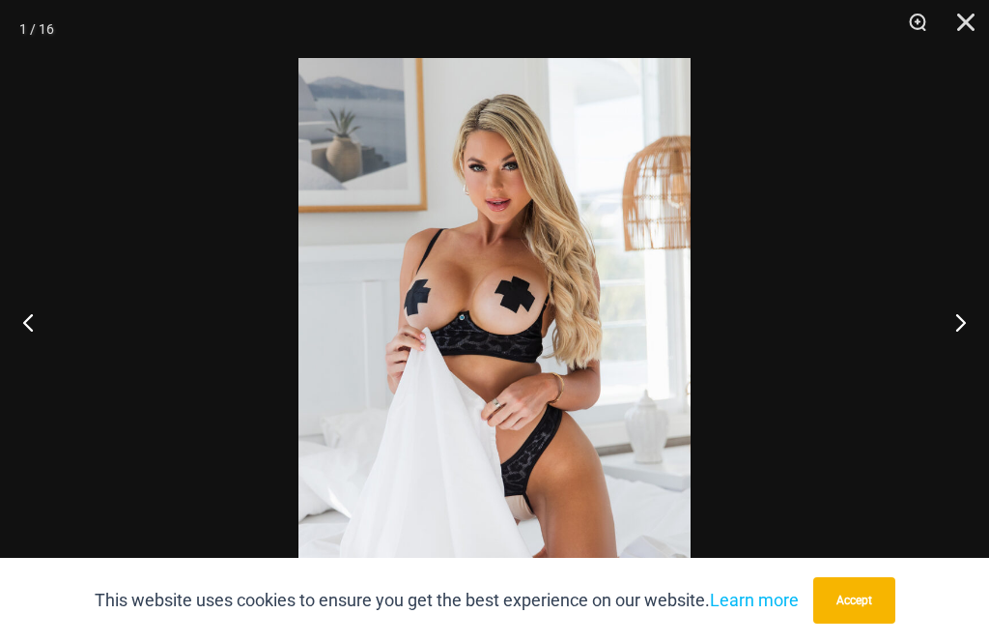
click at [977, 357] on button "Next" at bounding box center [953, 321] width 72 height 97
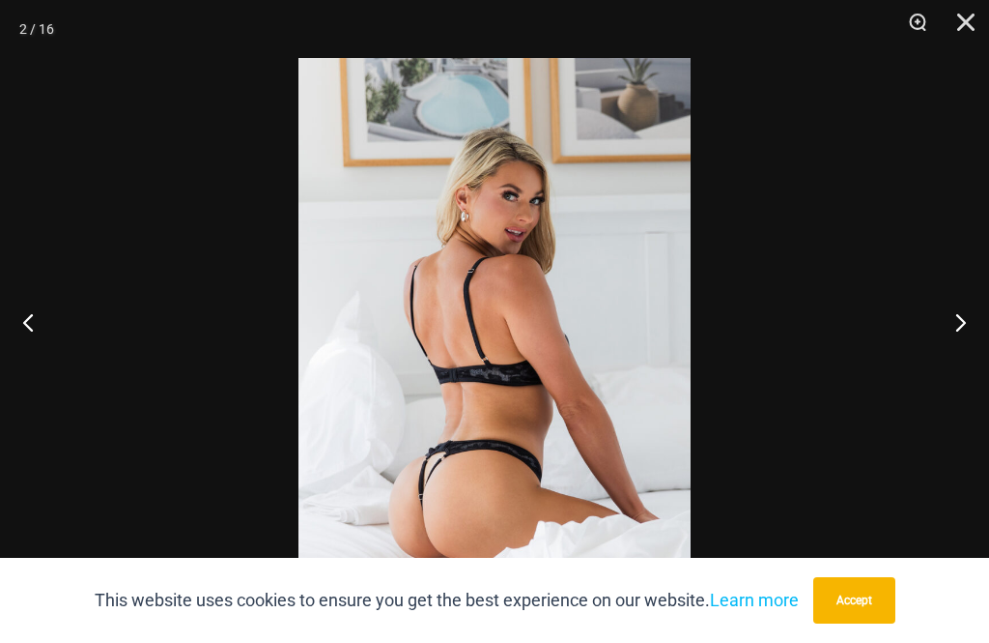
click at [984, 349] on button "Next" at bounding box center [953, 321] width 72 height 97
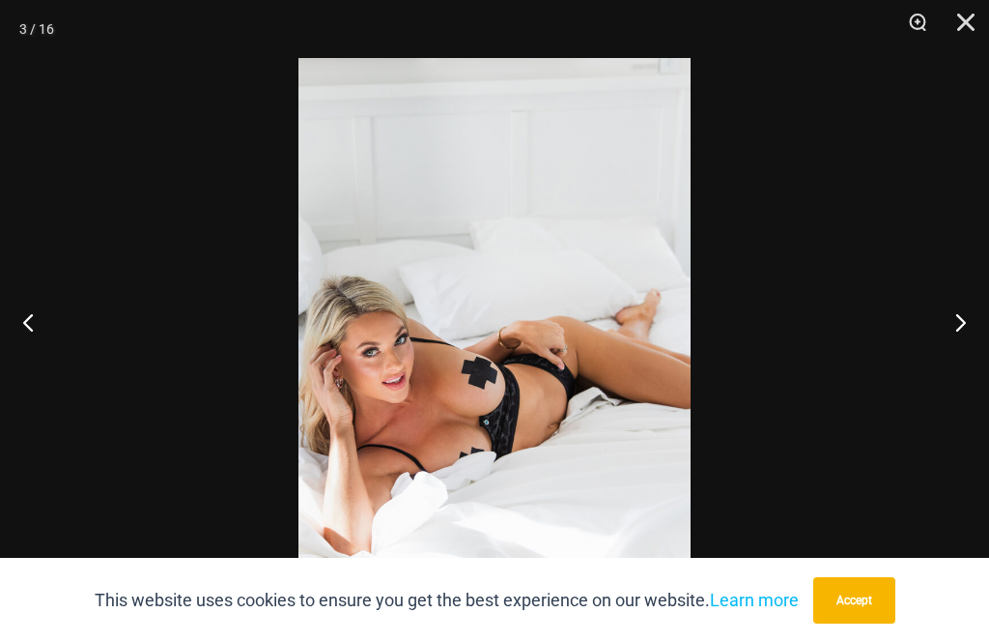
click at [984, 348] on button "Next" at bounding box center [953, 321] width 72 height 97
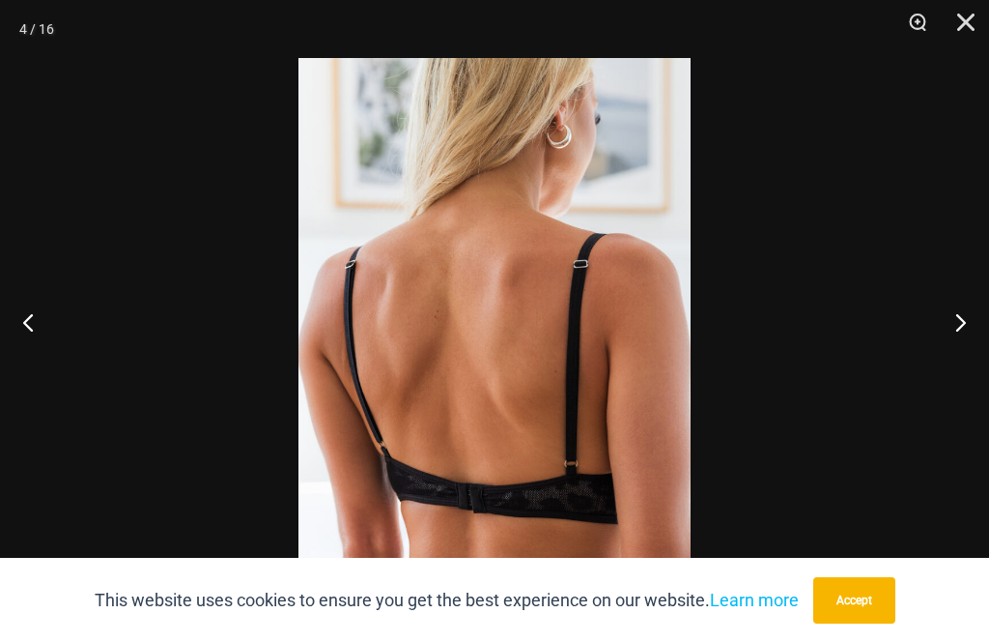
click at [983, 349] on button "Next" at bounding box center [953, 321] width 72 height 97
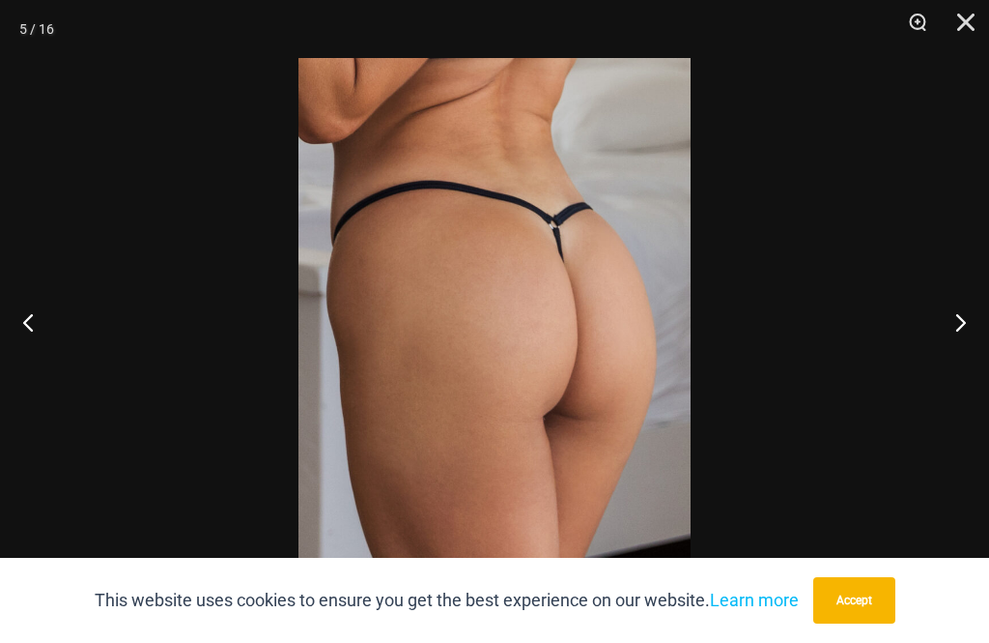
click at [984, 349] on button "Next" at bounding box center [953, 321] width 72 height 97
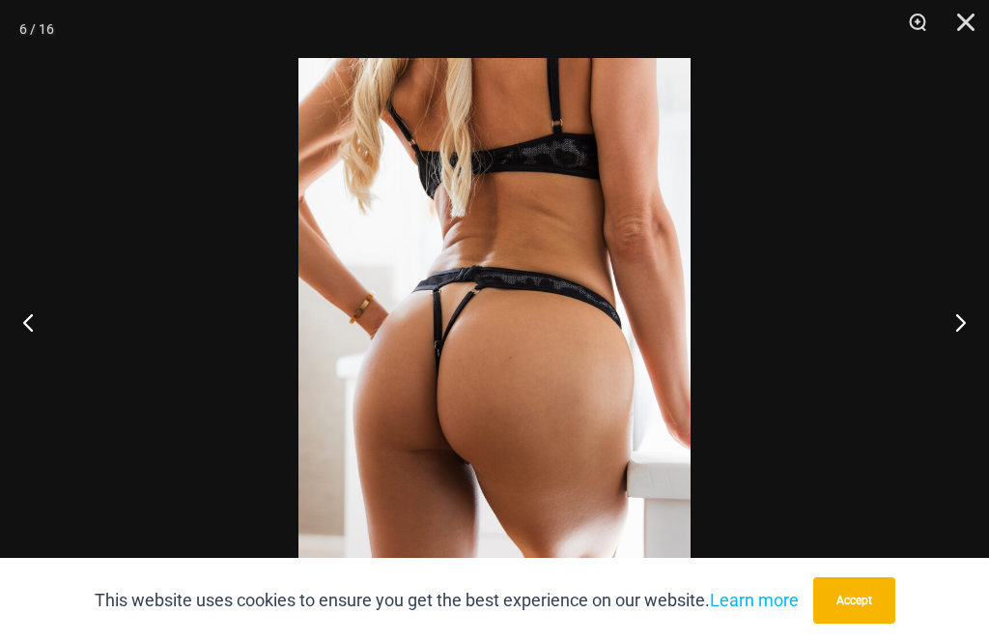
click at [983, 348] on button "Next" at bounding box center [953, 321] width 72 height 97
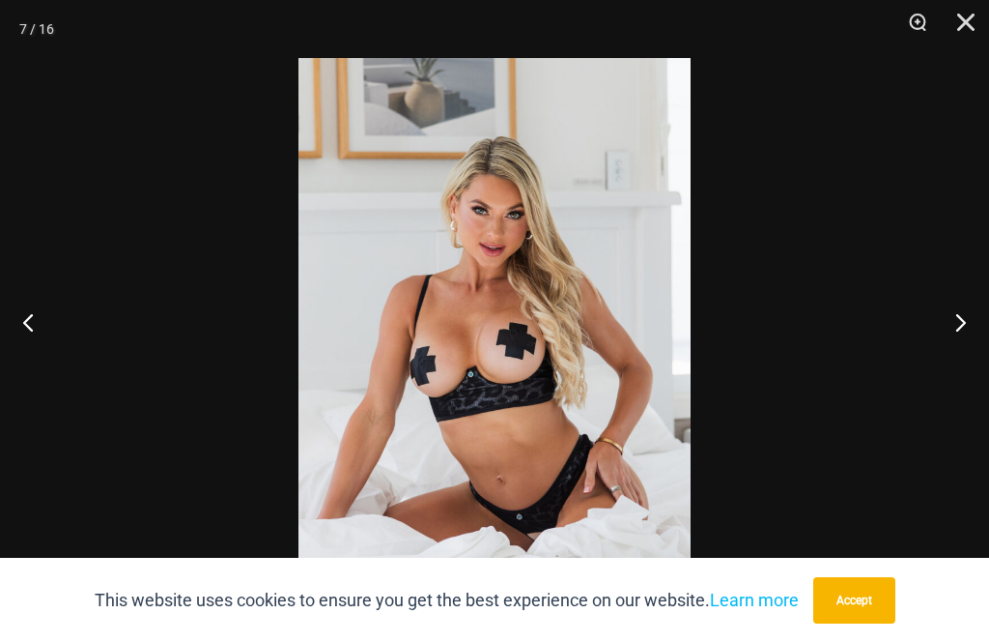
click at [976, 25] on button "Close" at bounding box center [959, 29] width 48 height 58
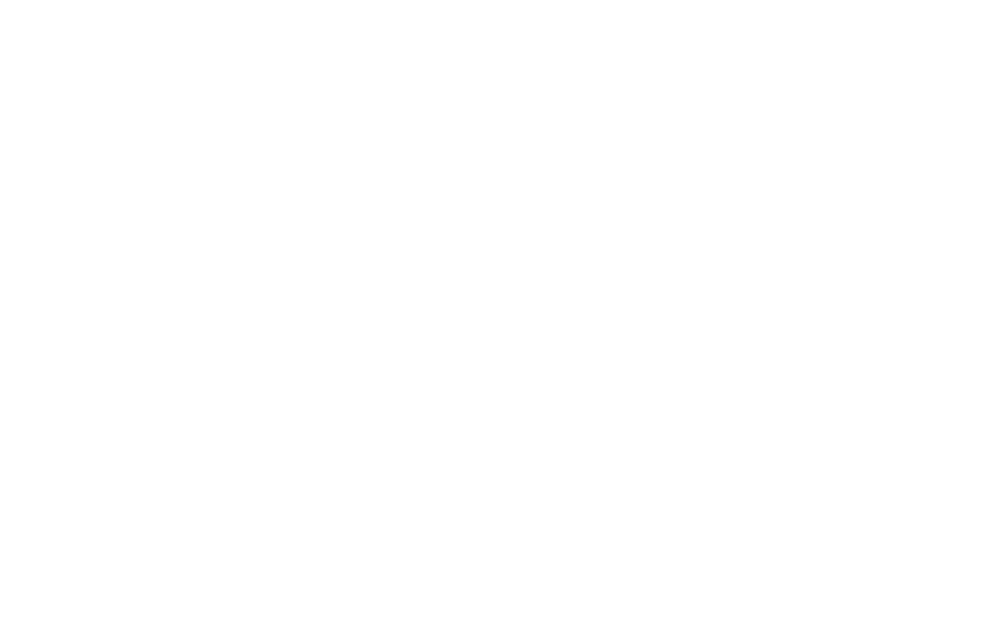
scroll to position [0, 0]
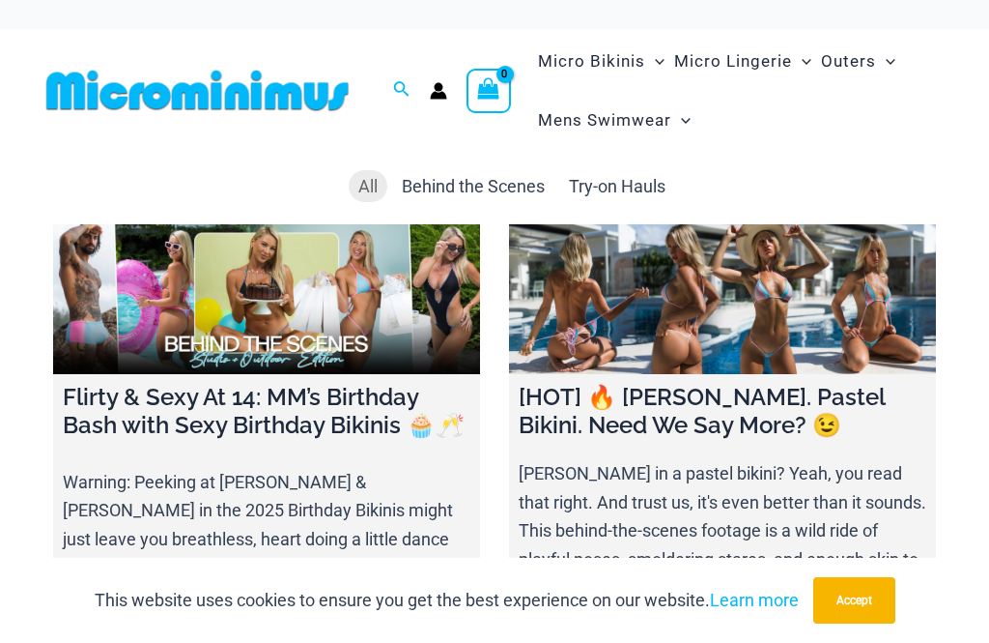
click at [737, 66] on span "Micro Lingerie" at bounding box center [733, 61] width 118 height 49
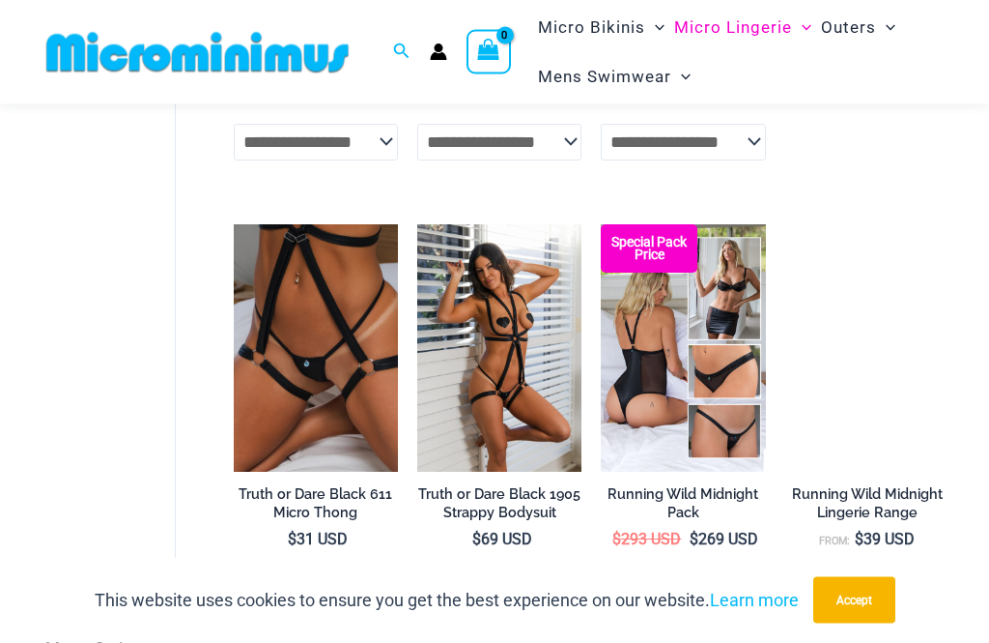
scroll to position [1123, 0]
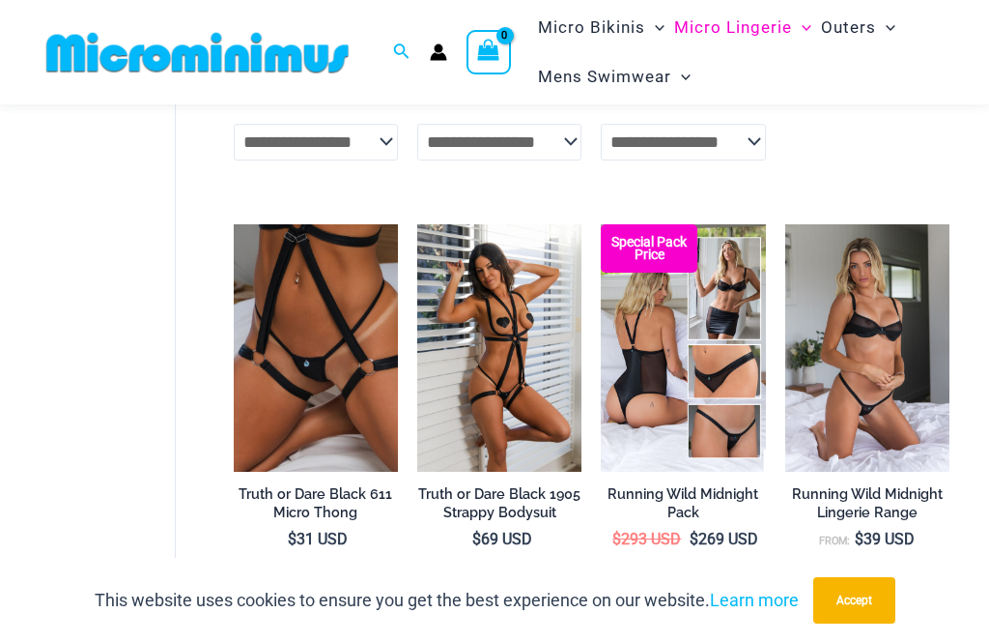
click at [786, 224] on img at bounding box center [786, 224] width 0 height 0
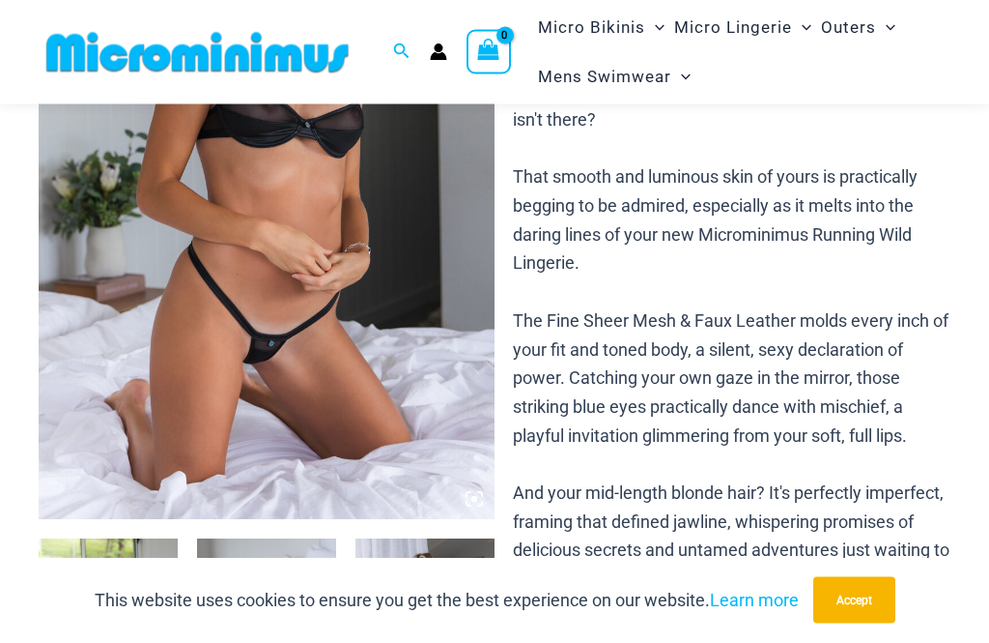
scroll to position [327, 0]
click at [476, 498] on icon at bounding box center [475, 499] width 6 height 6
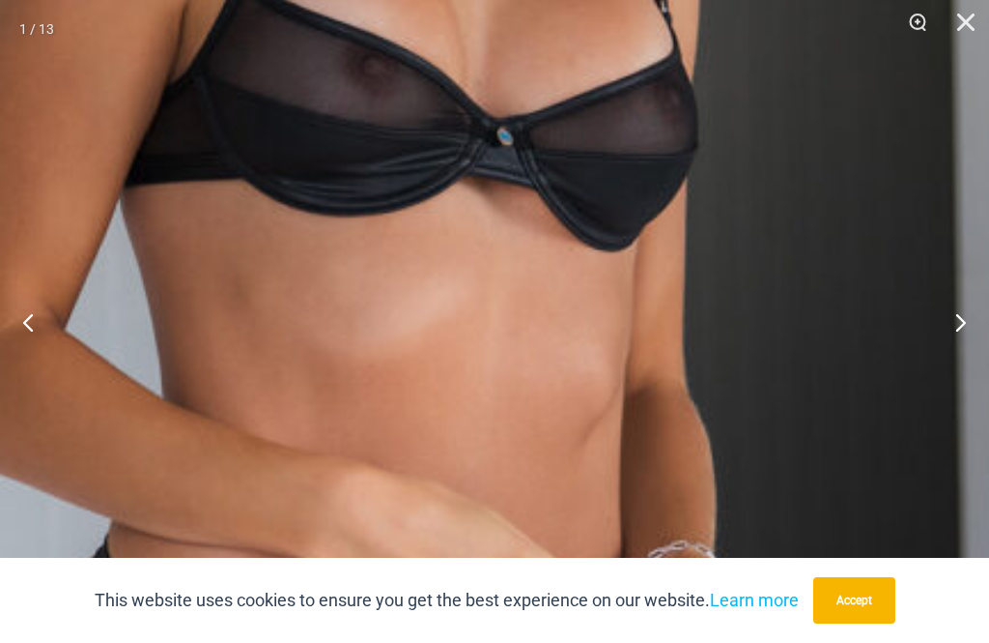
click at [676, 415] on img at bounding box center [364, 316] width 1570 height 2354
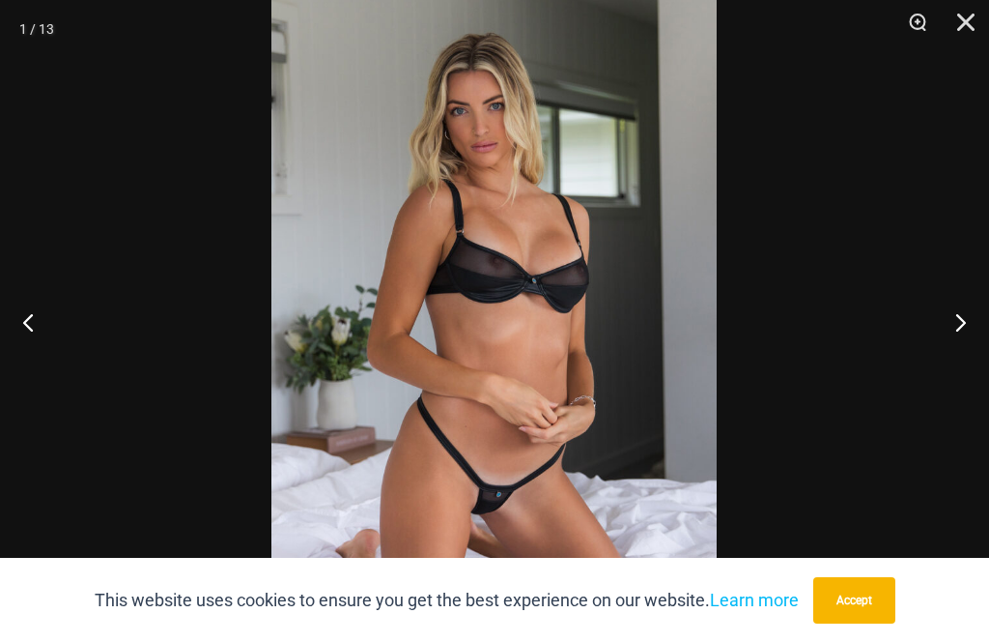
click at [970, 366] on button "Next" at bounding box center [953, 321] width 72 height 97
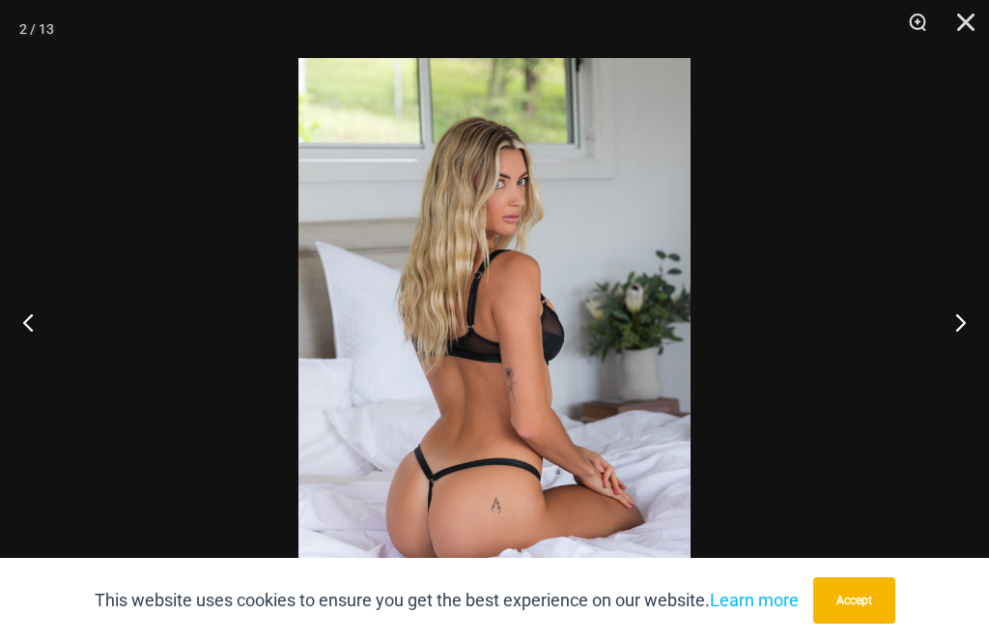
click at [963, 364] on button "Next" at bounding box center [953, 321] width 72 height 97
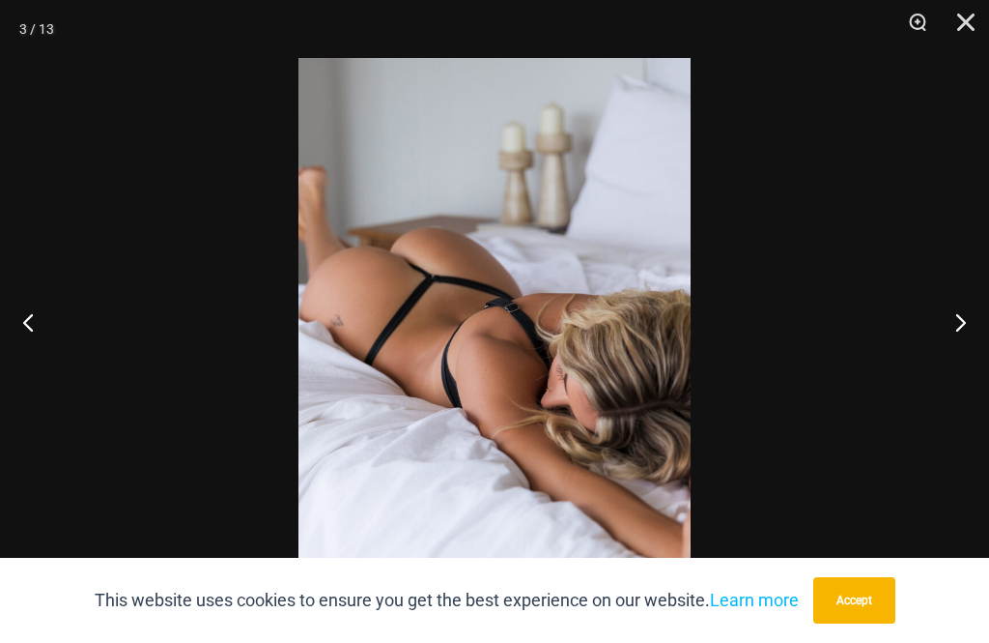
click at [960, 364] on button "Next" at bounding box center [953, 321] width 72 height 97
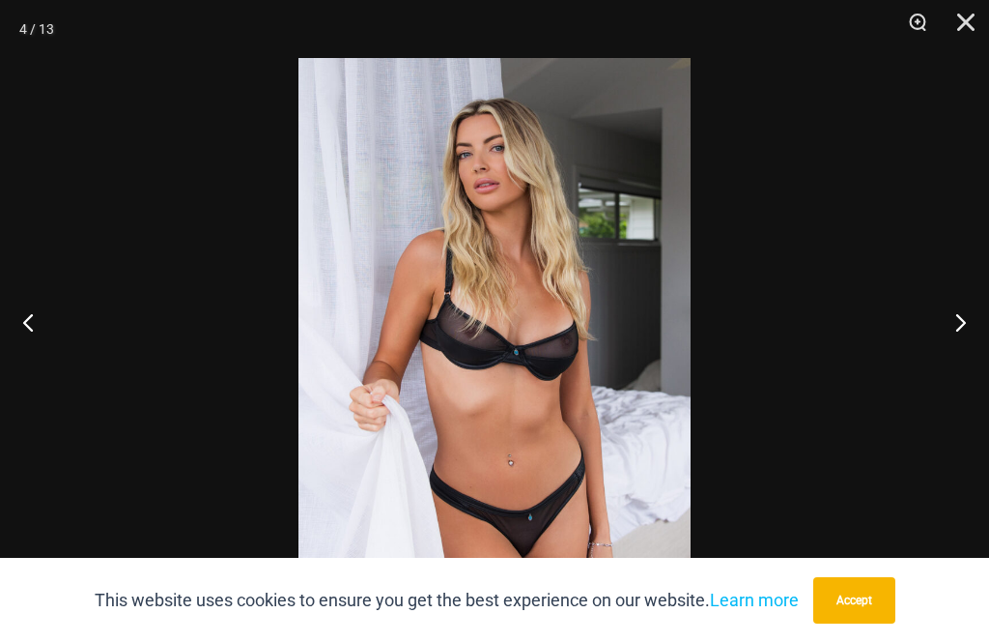
click at [960, 364] on button "Next" at bounding box center [953, 321] width 72 height 97
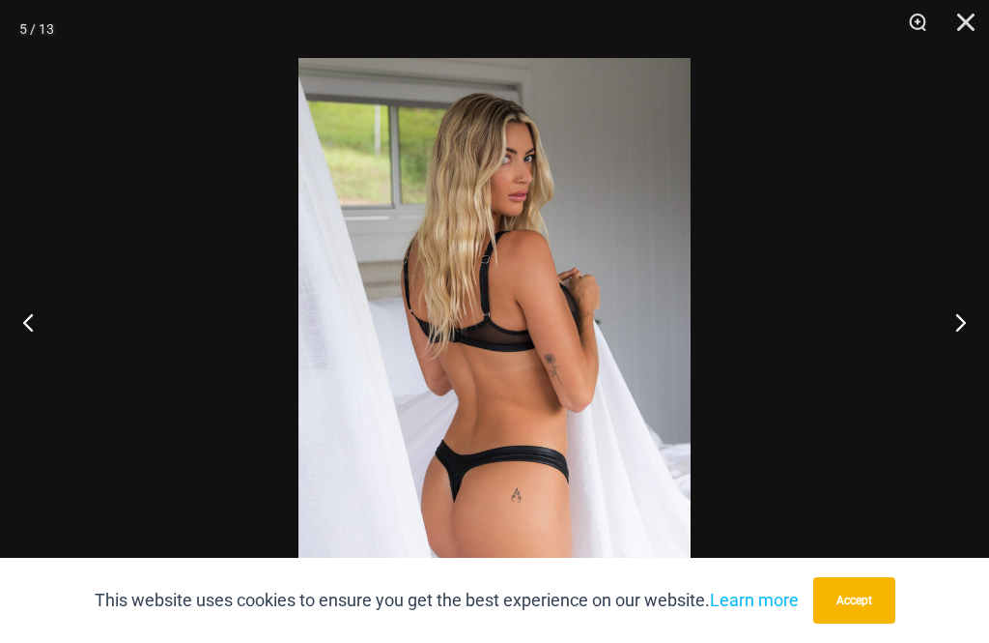
click at [952, 367] on button "Next" at bounding box center [953, 321] width 72 height 97
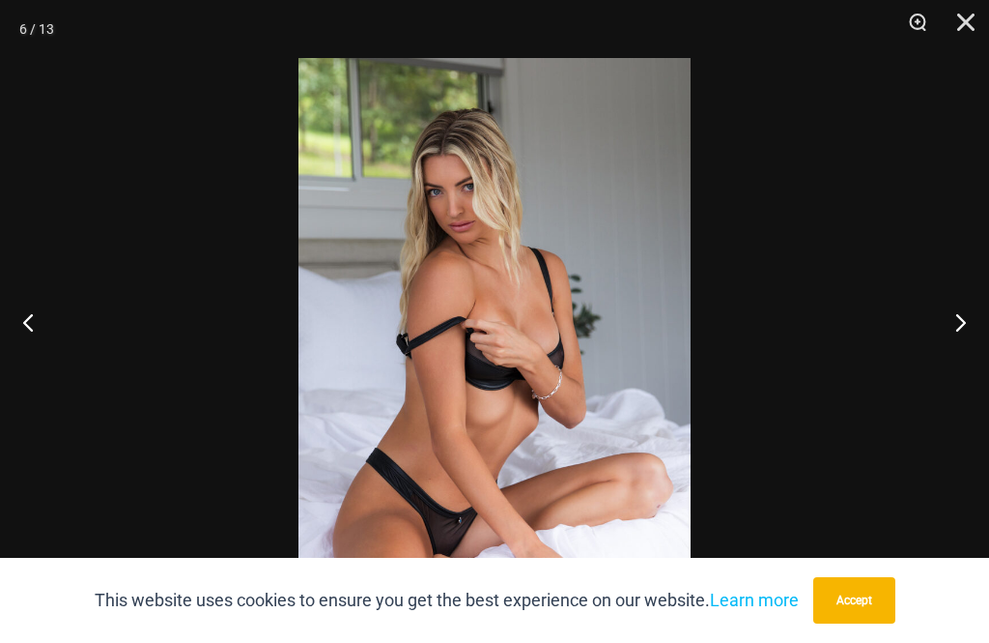
click at [955, 364] on button "Next" at bounding box center [953, 321] width 72 height 97
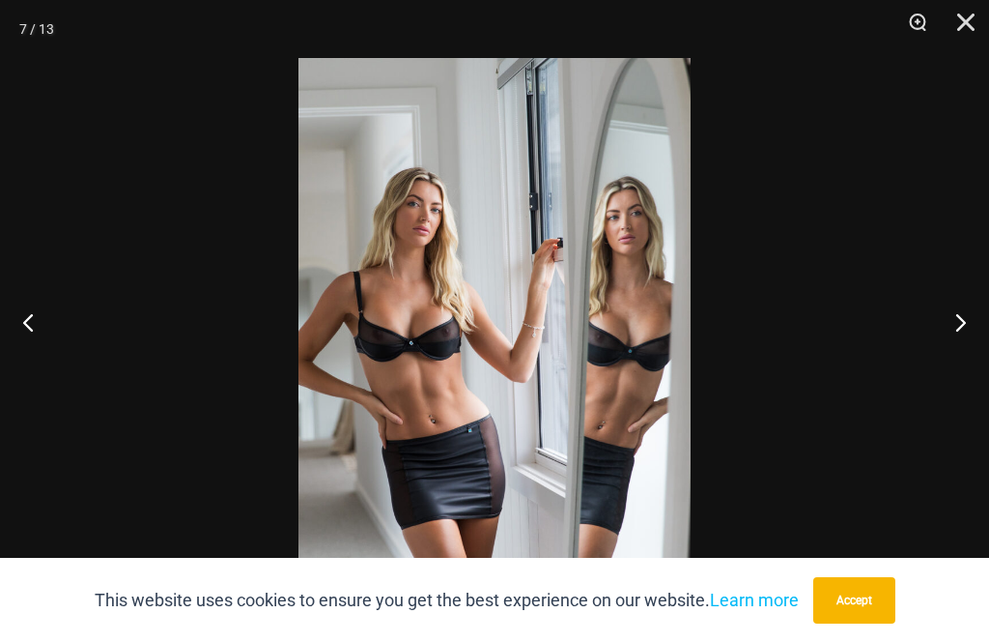
click at [957, 363] on button "Next" at bounding box center [953, 321] width 72 height 97
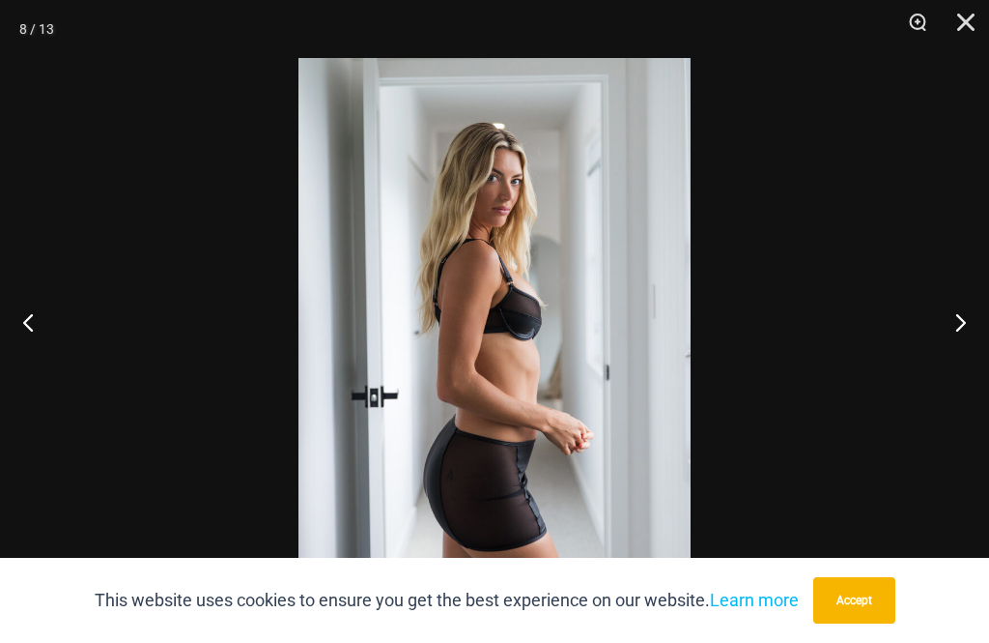
click at [954, 366] on button "Next" at bounding box center [953, 321] width 72 height 97
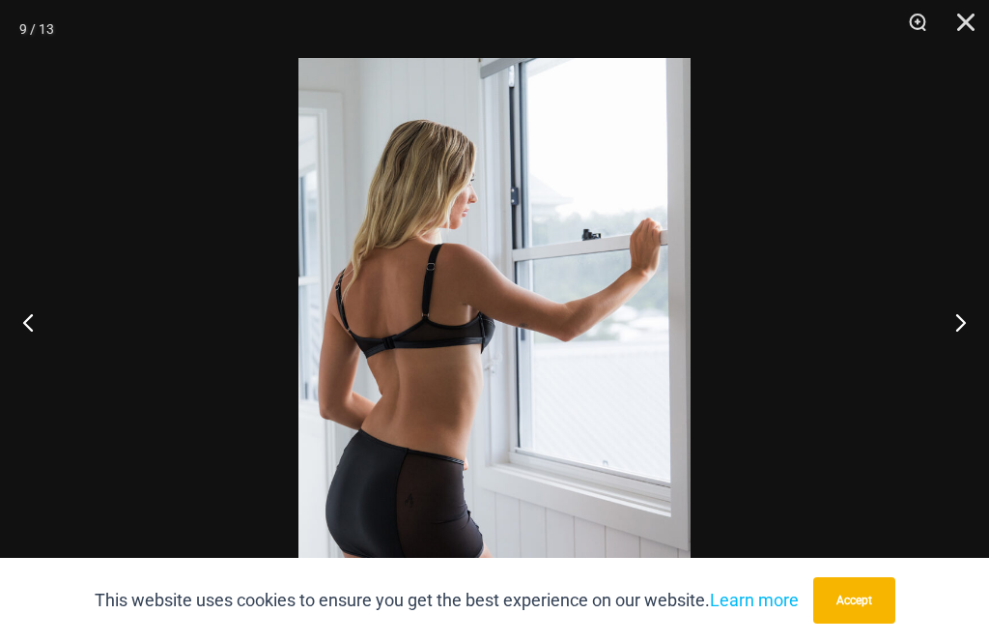
click at [957, 362] on button "Next" at bounding box center [953, 321] width 72 height 97
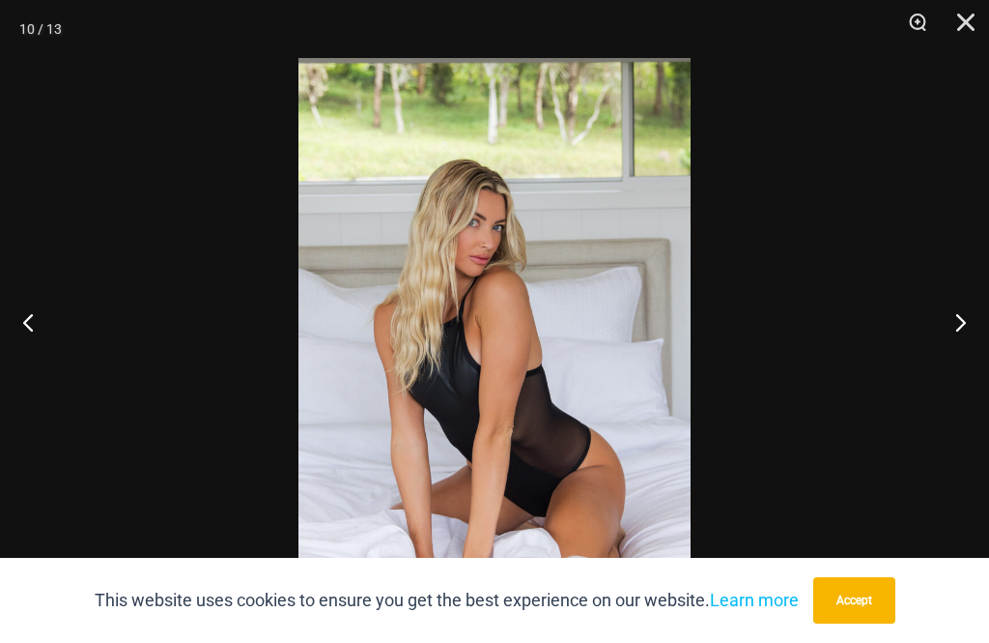
click at [953, 365] on button "Next" at bounding box center [953, 321] width 72 height 97
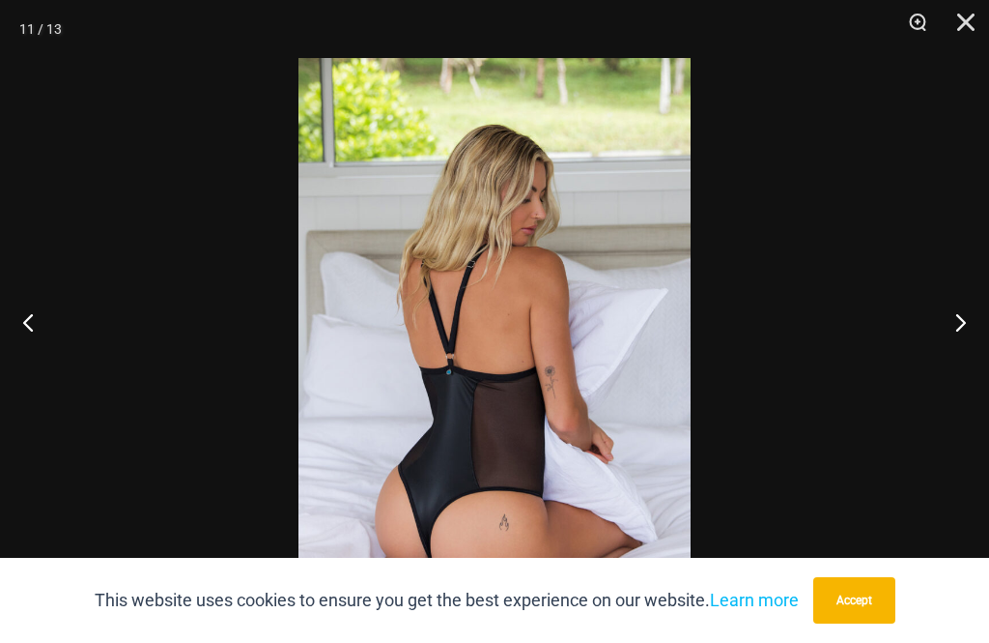
click at [953, 366] on button "Next" at bounding box center [953, 321] width 72 height 97
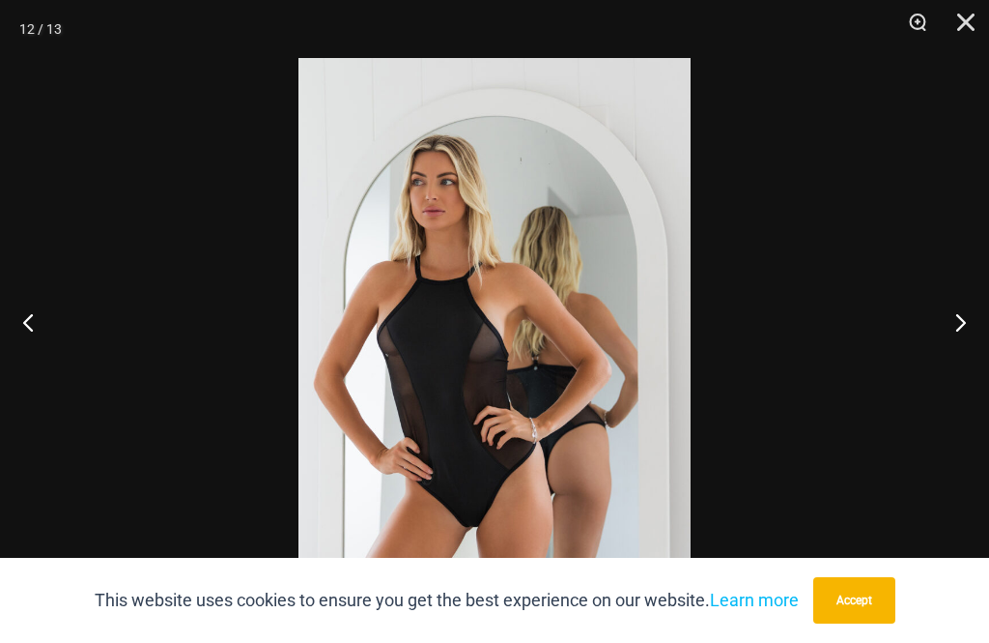
click at [963, 357] on button "Next" at bounding box center [953, 321] width 72 height 97
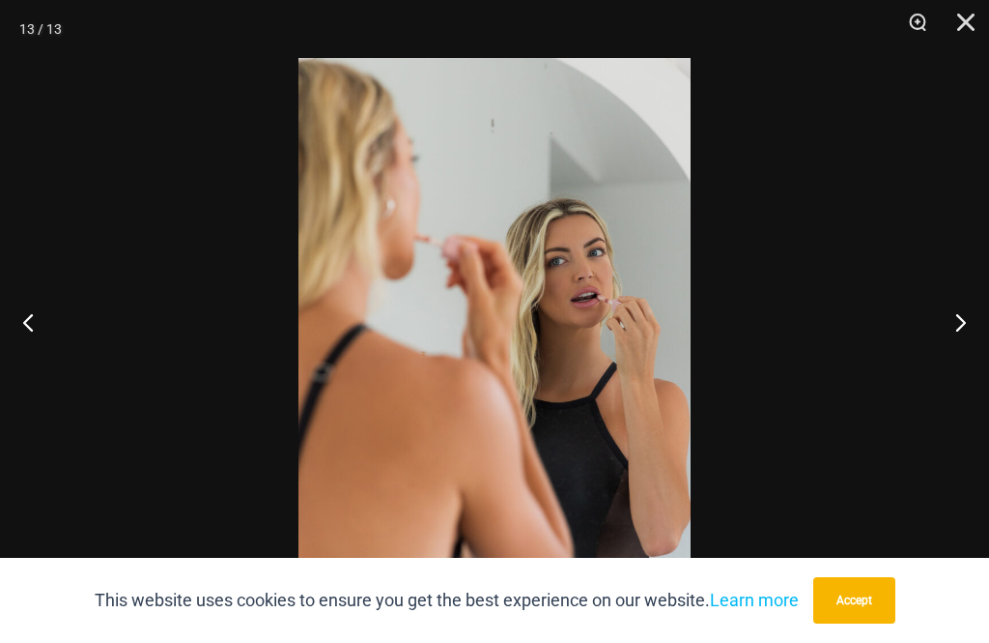
click at [970, 363] on button "Next" at bounding box center [953, 321] width 72 height 97
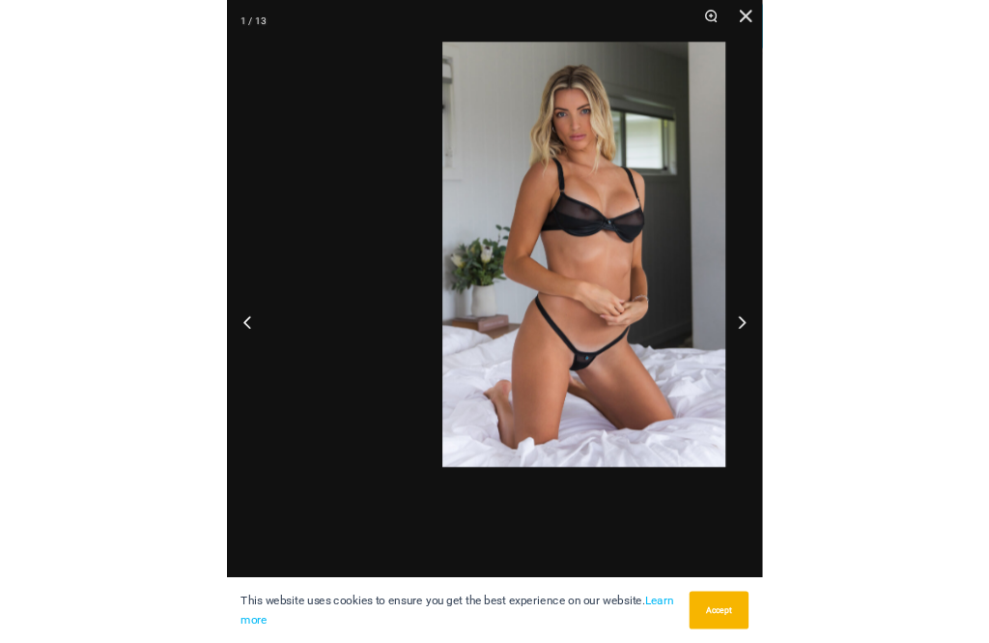
scroll to position [326, 0]
